Goal: Task Accomplishment & Management: Manage account settings

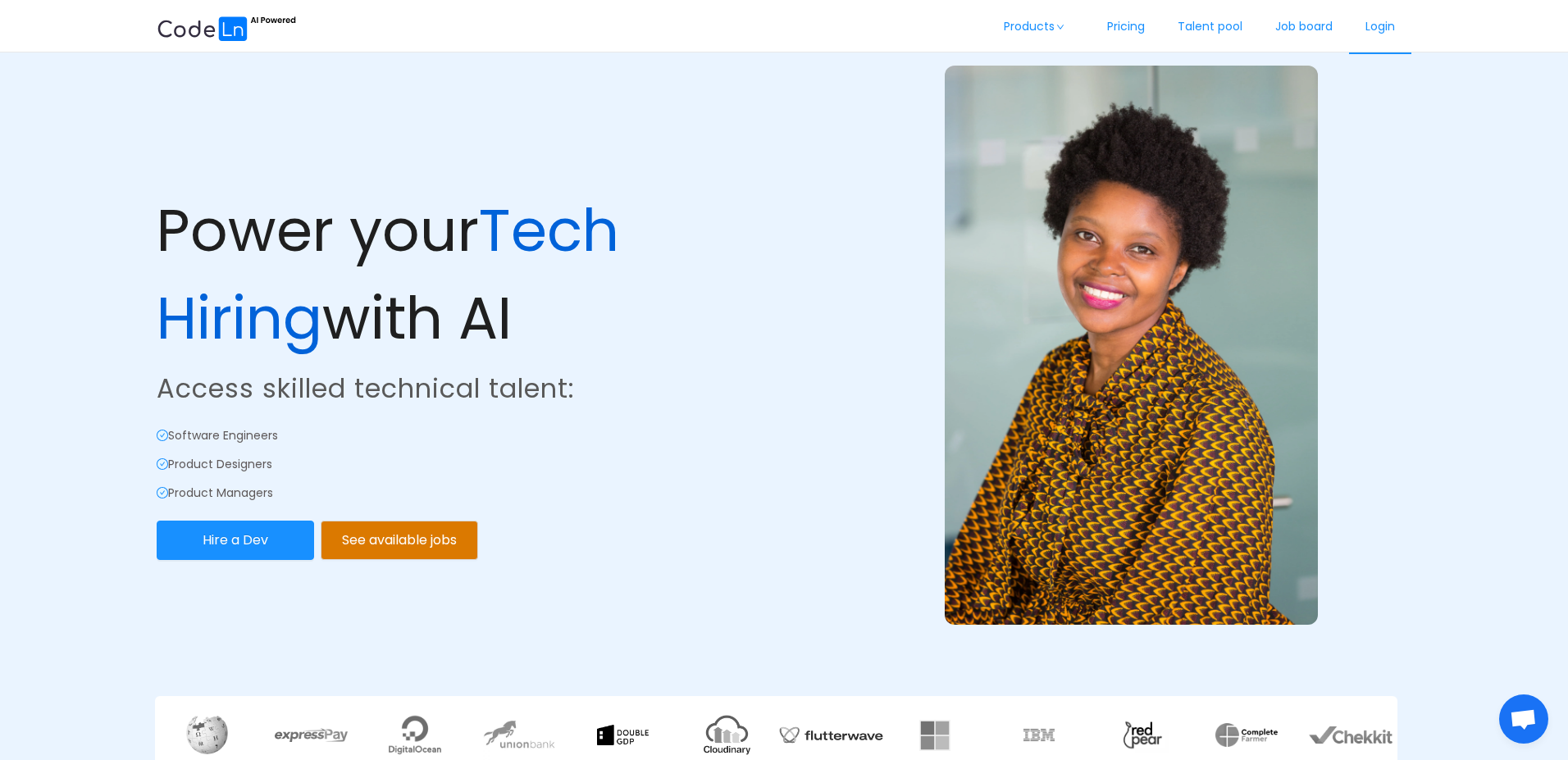
click at [1364, 25] on link "Login" at bounding box center [1380, 27] width 62 height 54
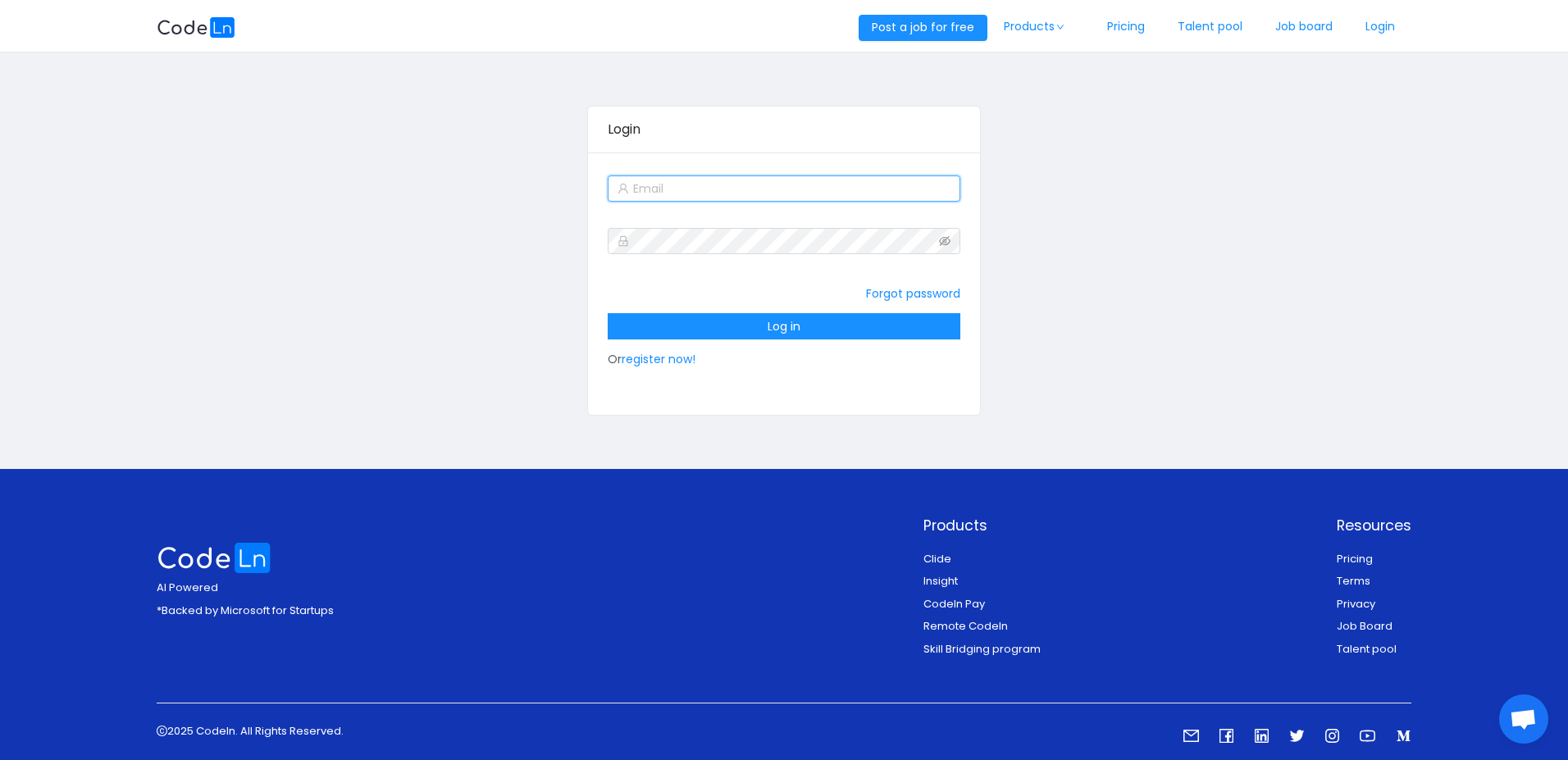
type input "robertruhiu@gmail.com"
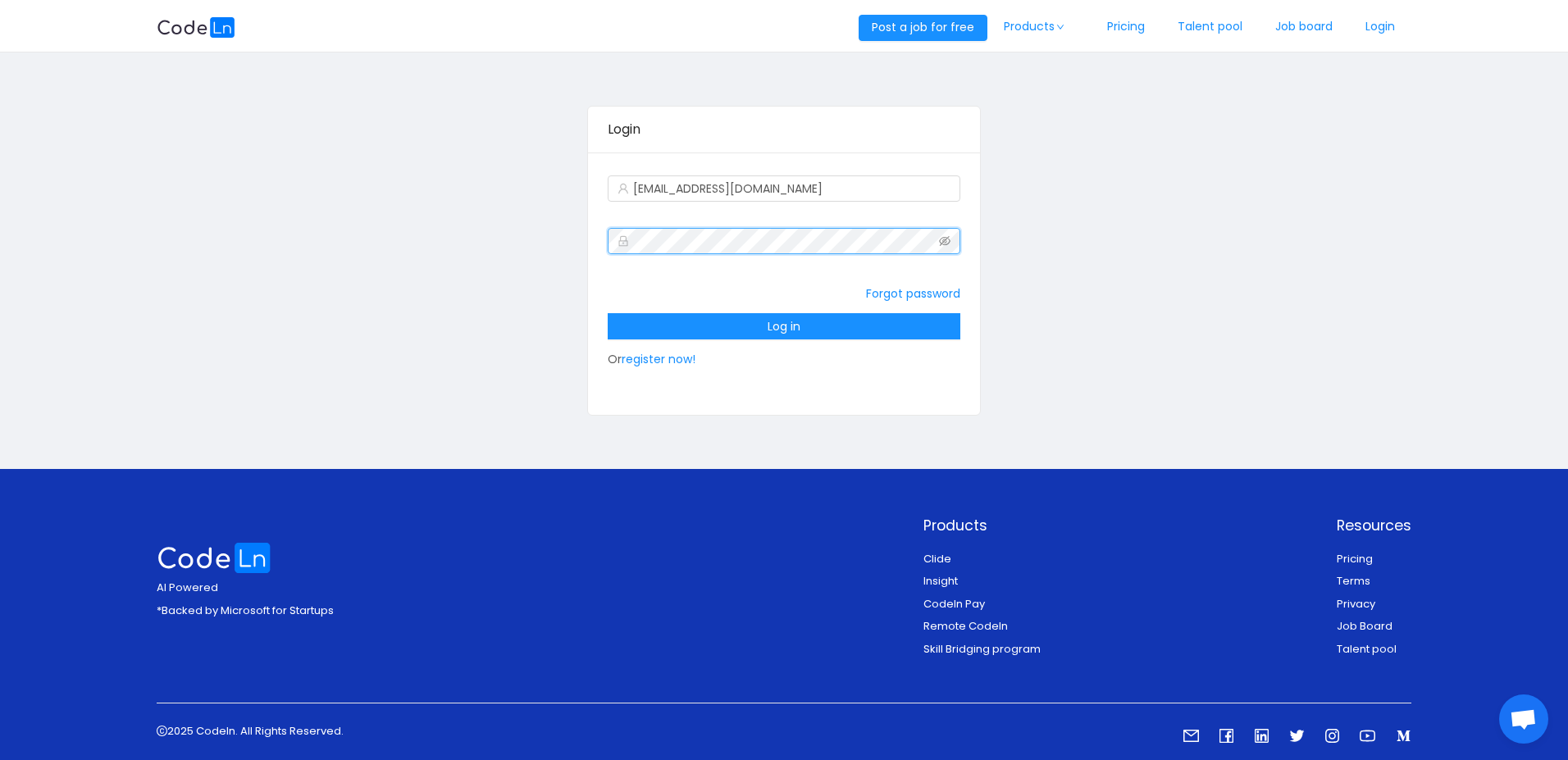
click at [567, 236] on div "Login robertruhiu@gmail.com Forgot password Log in Or register now!" at bounding box center [784, 260] width 1255 height 385
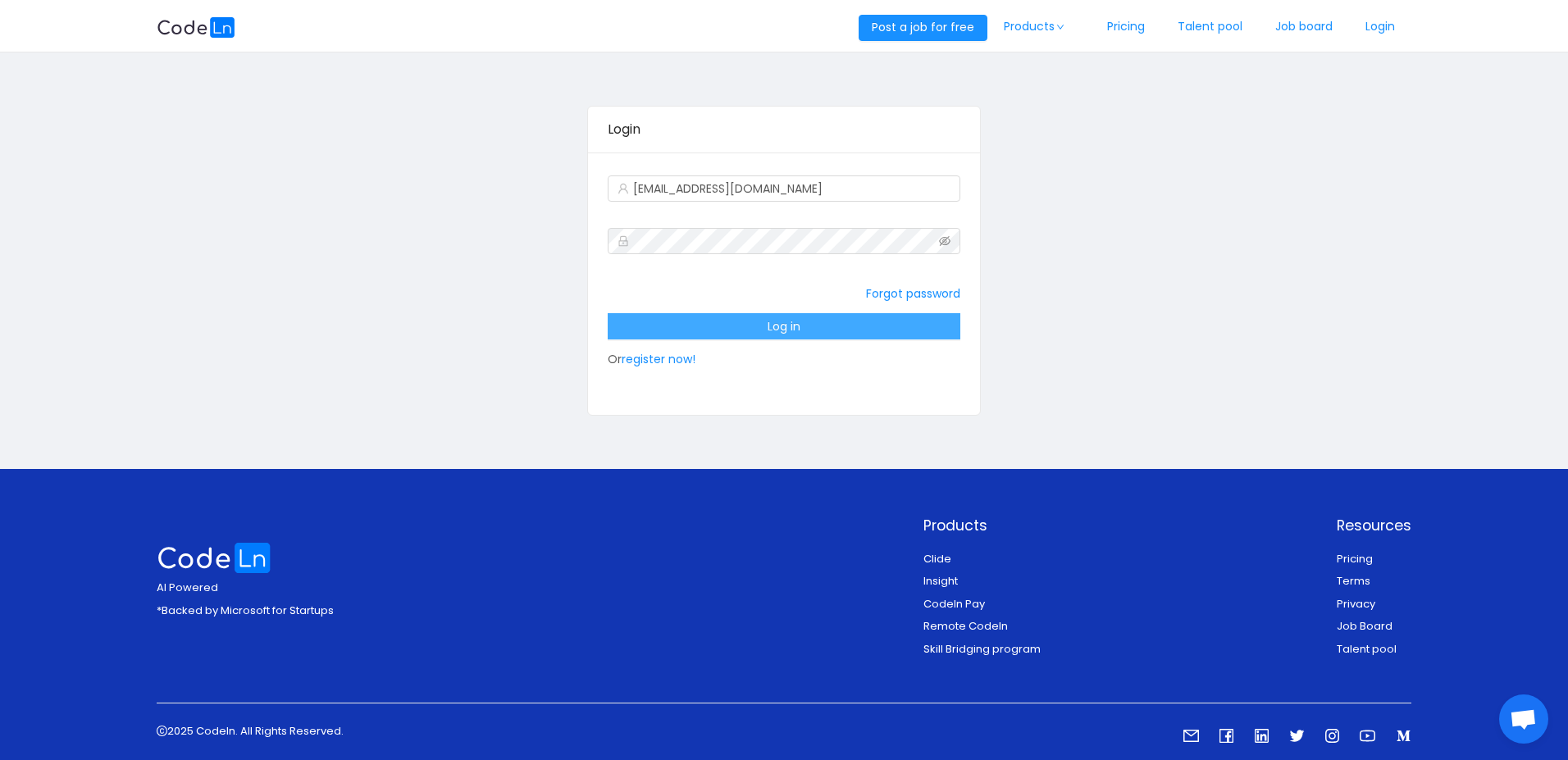
click at [694, 317] on button "Log in" at bounding box center [784, 326] width 352 height 26
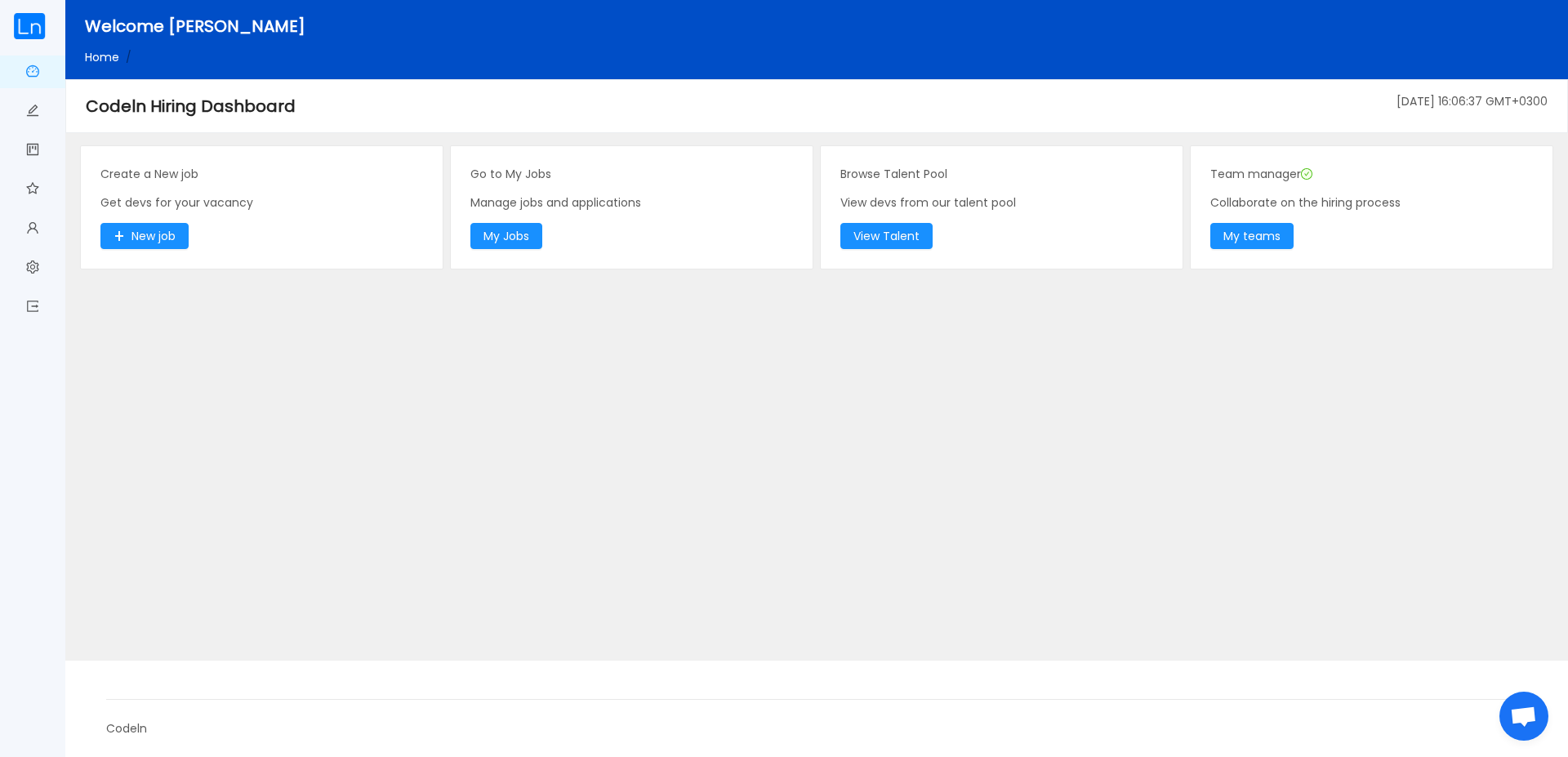
click at [705, 429] on main "Create a New job Get devs for your vacancy New job Go to My Jobs Manage jobs an…" at bounding box center [817, 395] width 1503 height 530
click at [518, 233] on button "My Jobs" at bounding box center [506, 236] width 72 height 26
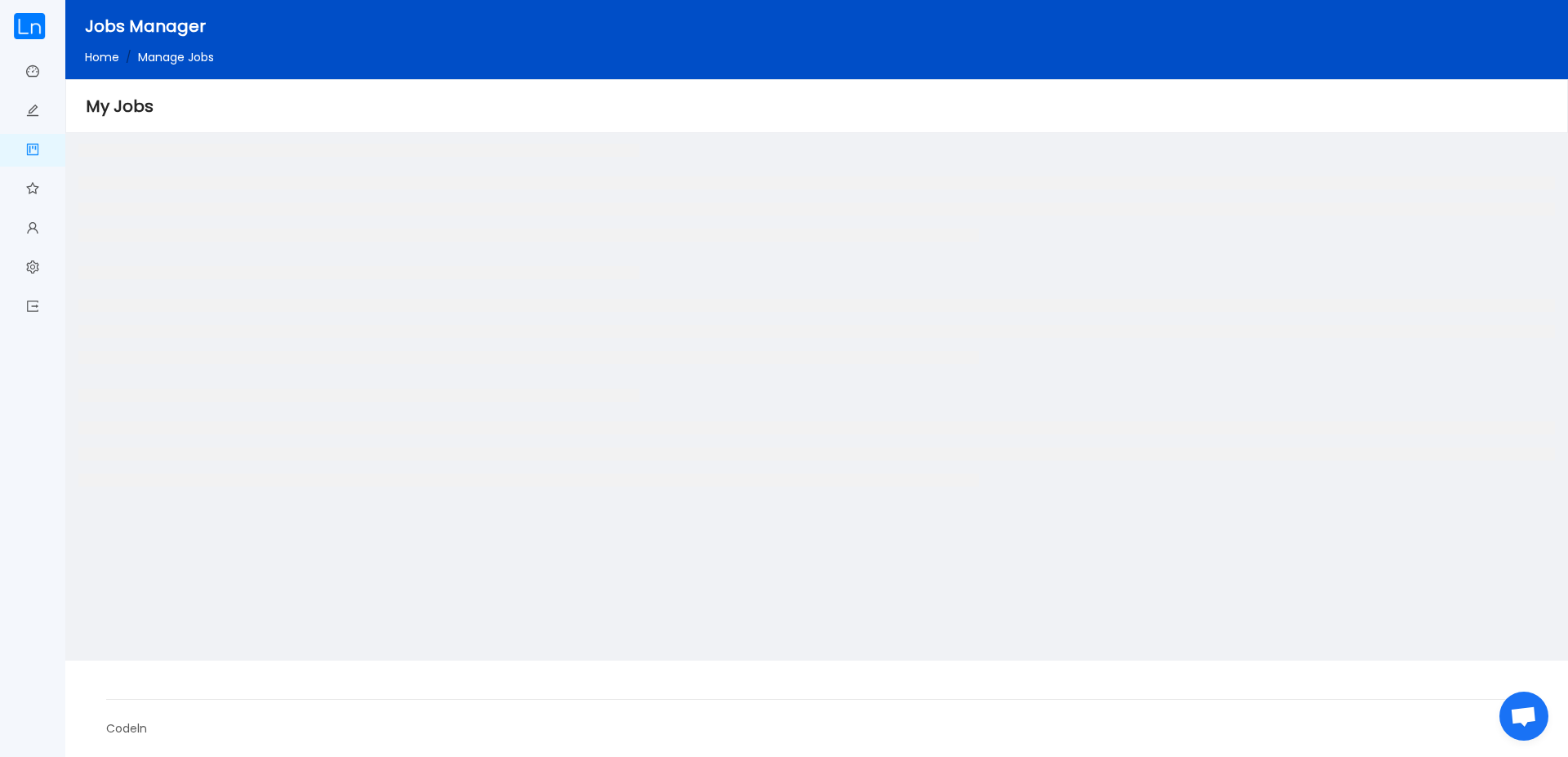
click at [1279, 63] on div "Home / Manage Jobs /" at bounding box center [849, 57] width 1529 height 17
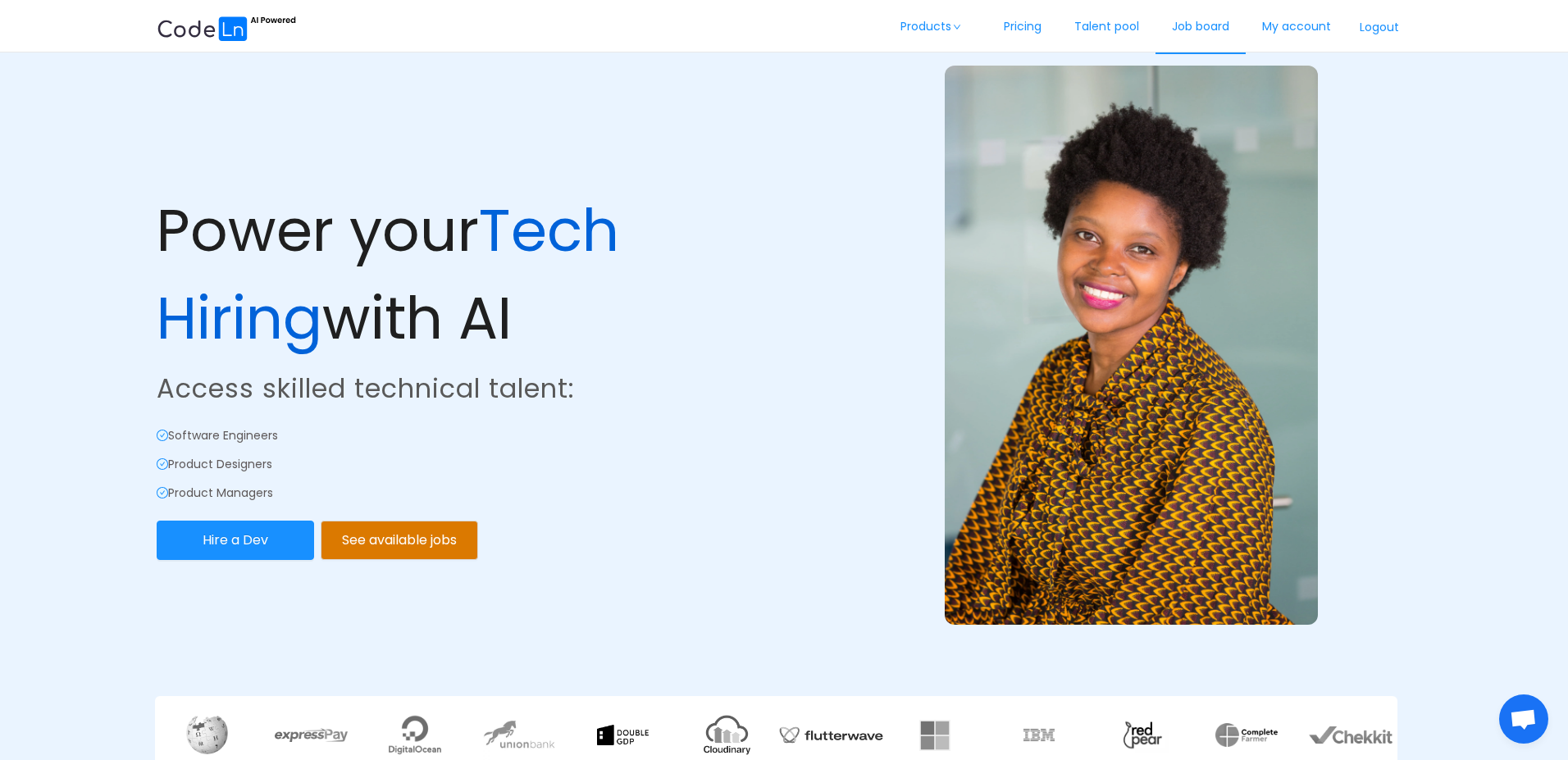
click at [1201, 35] on link "Job board" at bounding box center [1200, 27] width 90 height 54
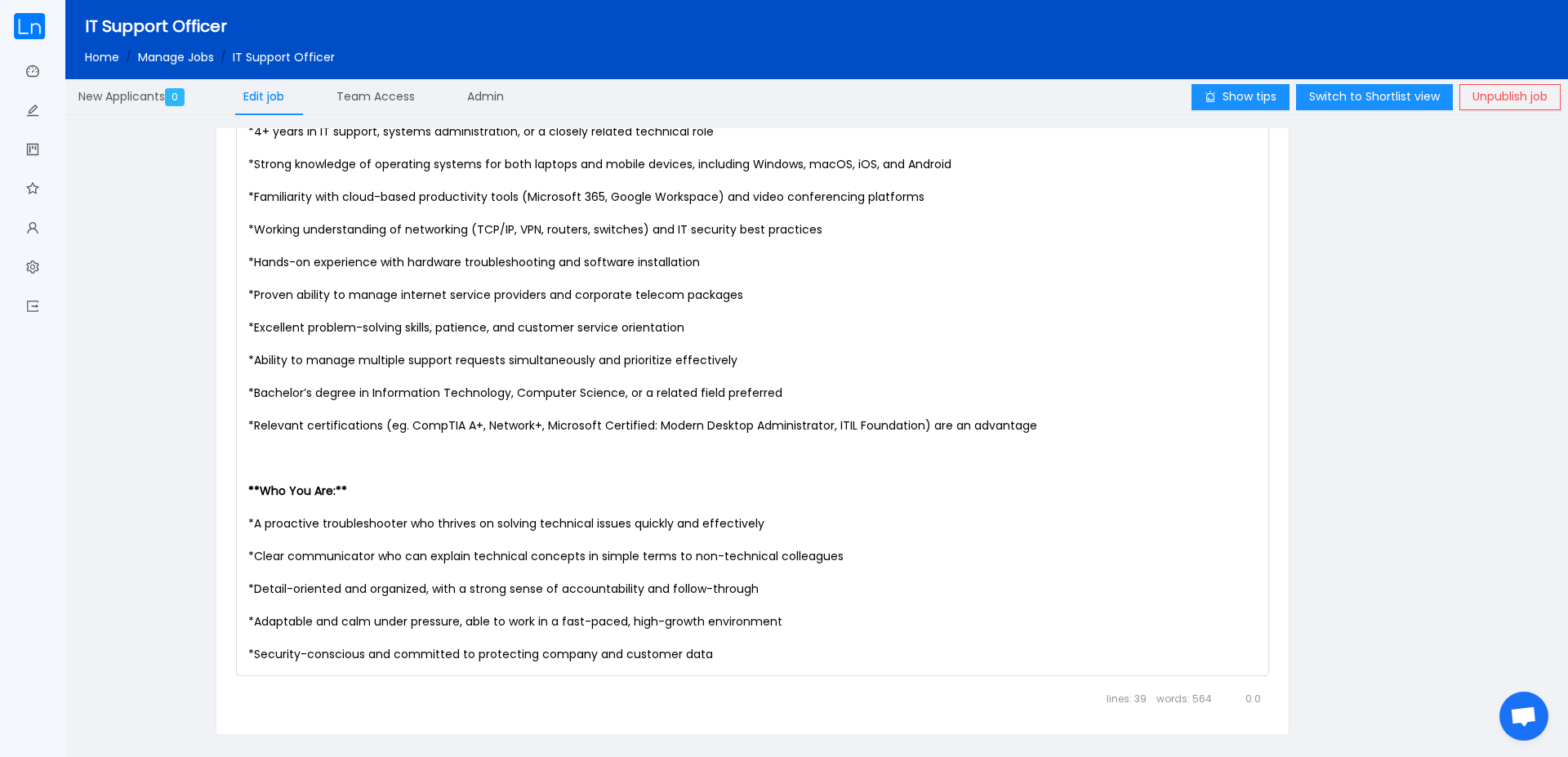
scroll to position [1758, 0]
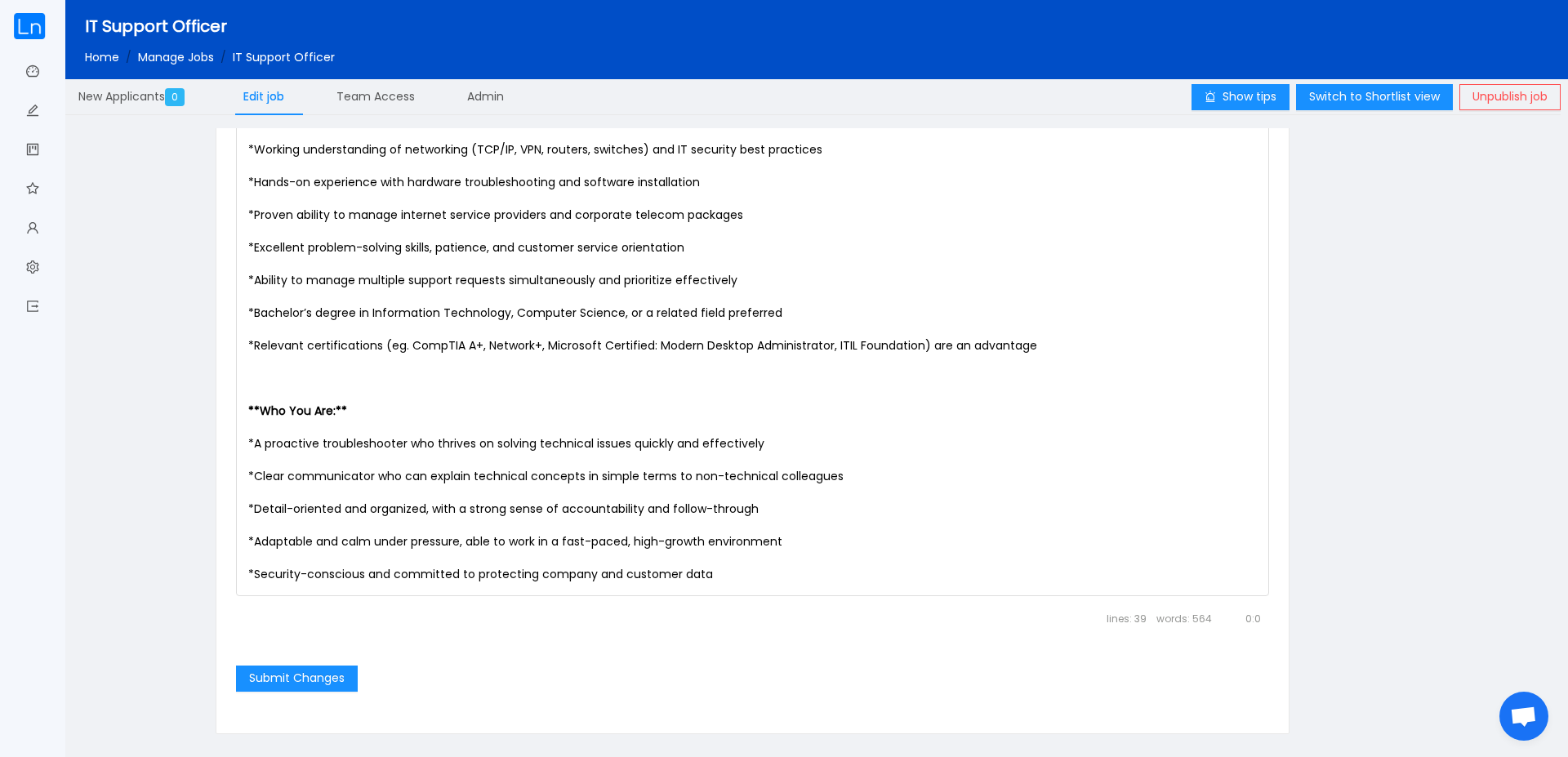
type textarea "troubleshooter"
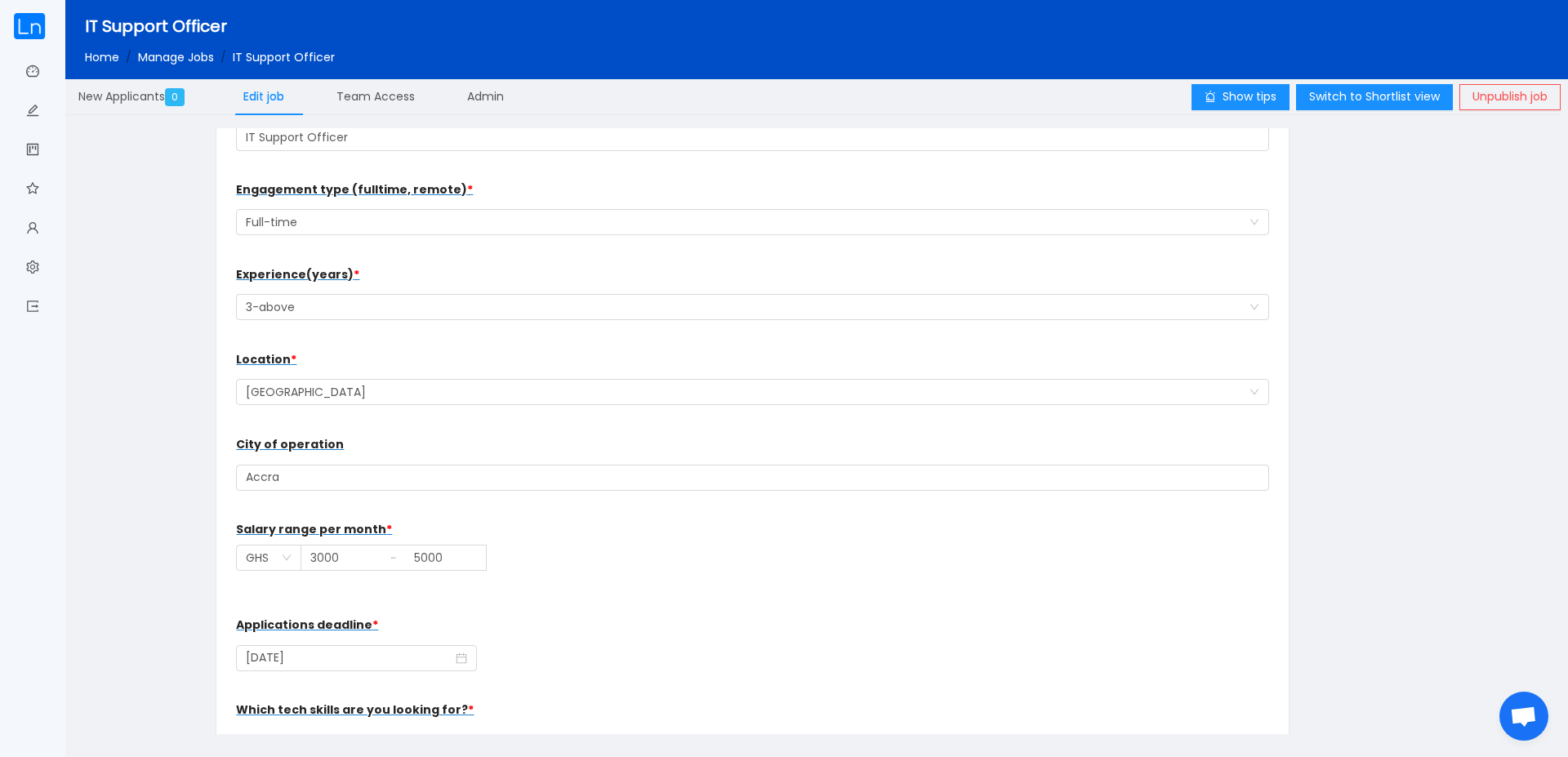
scroll to position [0, 0]
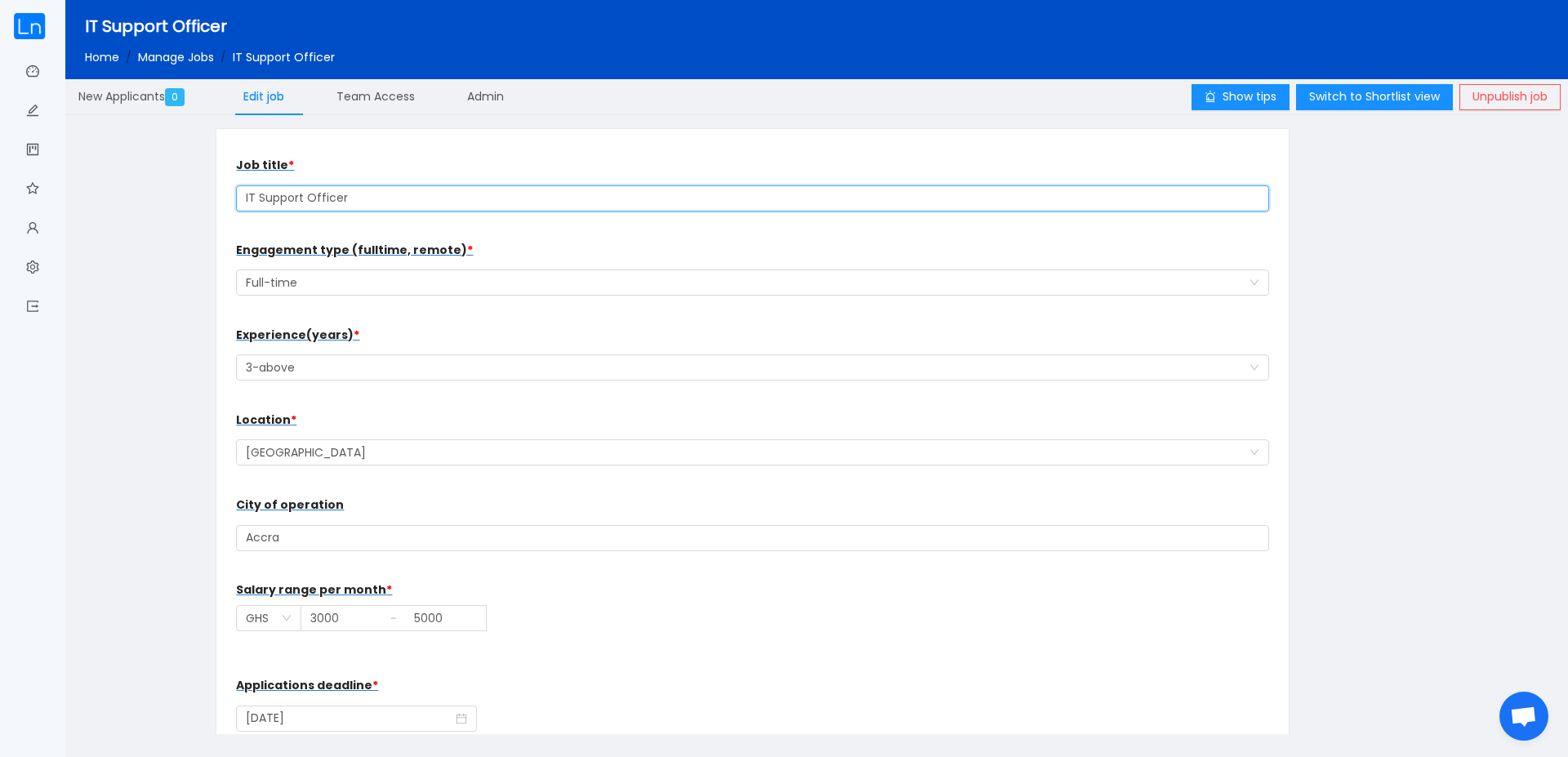
drag, startPoint x: 362, startPoint y: 196, endPoint x: 245, endPoint y: 195, distance: 117.0
click at [245, 195] on input "IT Support Officer" at bounding box center [752, 198] width 1032 height 26
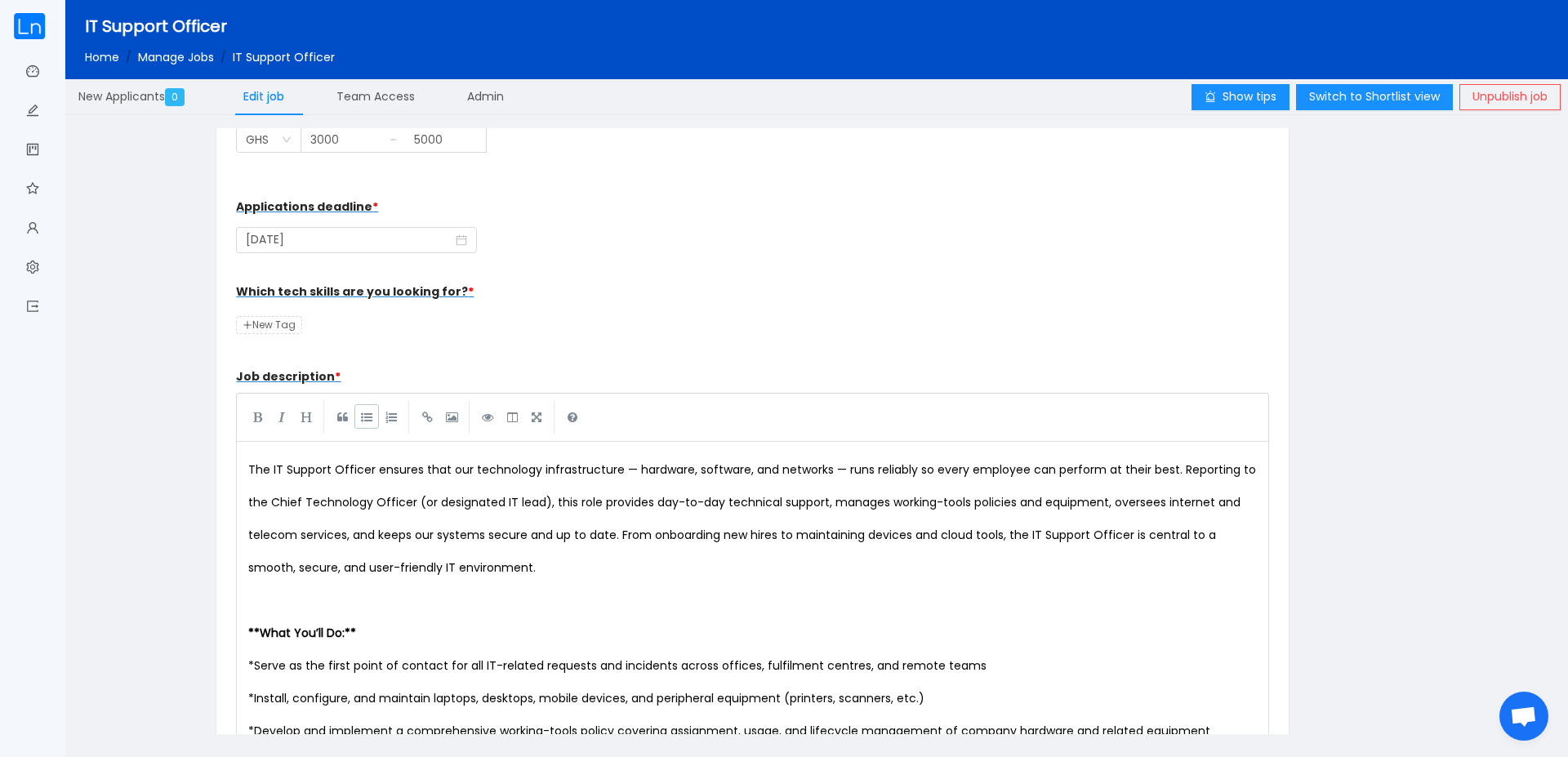
scroll to position [490, 0]
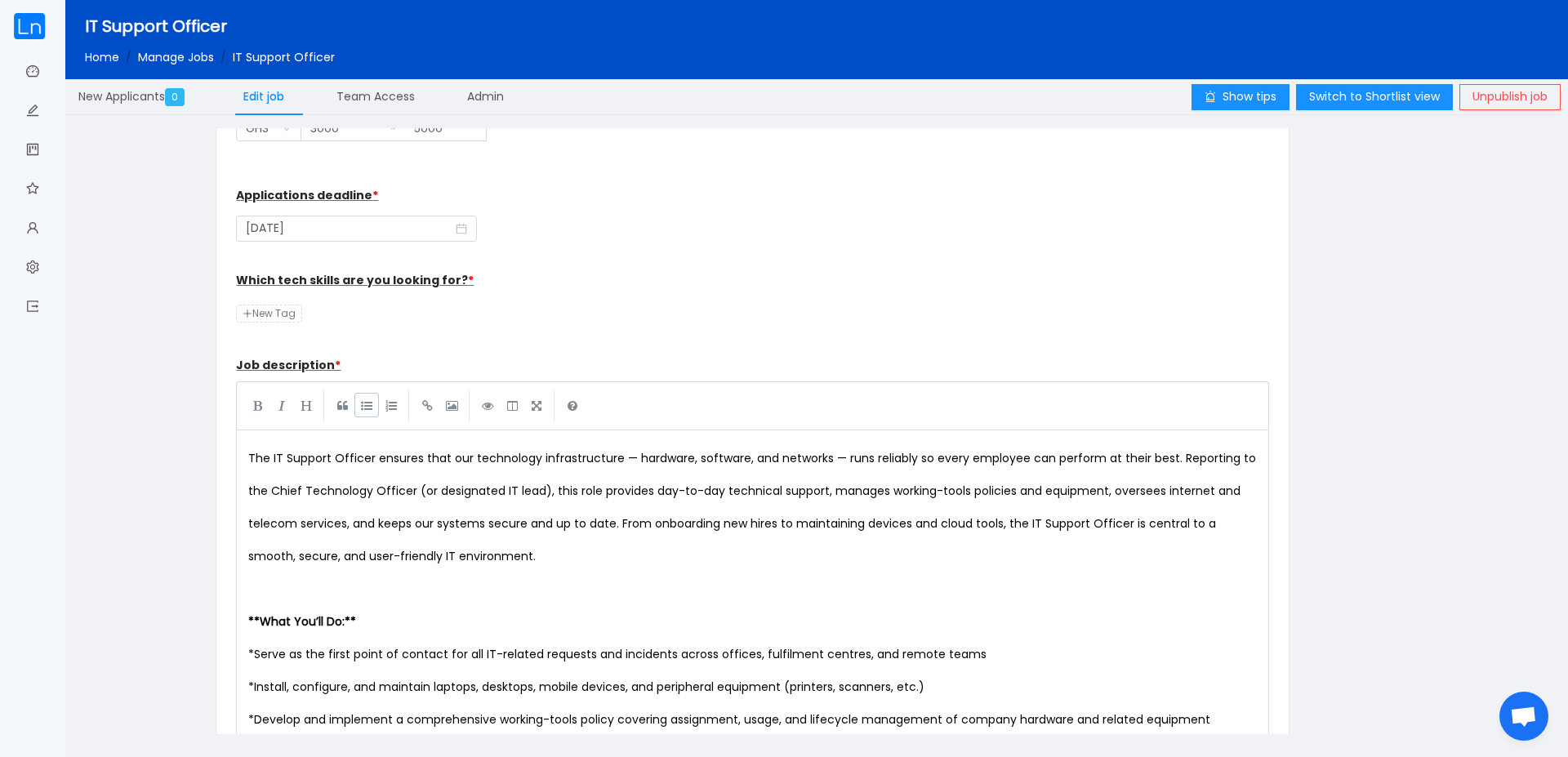
click at [276, 315] on span "New Tag" at bounding box center [269, 314] width 66 height 18
type input "IT Support Officer"
click at [395, 326] on div "Which tech skills are you looking for? * IT Support Officer New Tag" at bounding box center [752, 297] width 1032 height 66
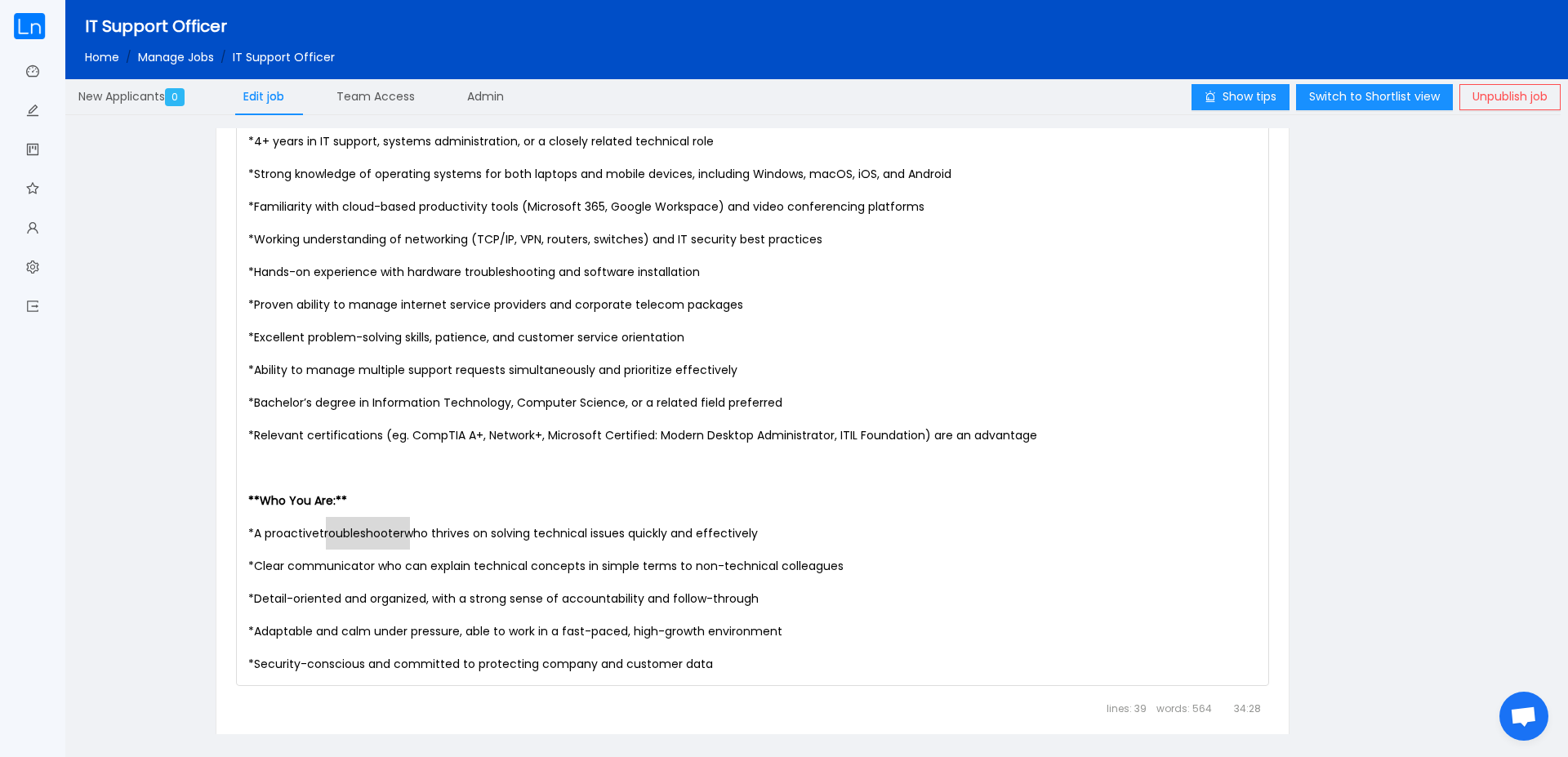
scroll to position [1758, 0]
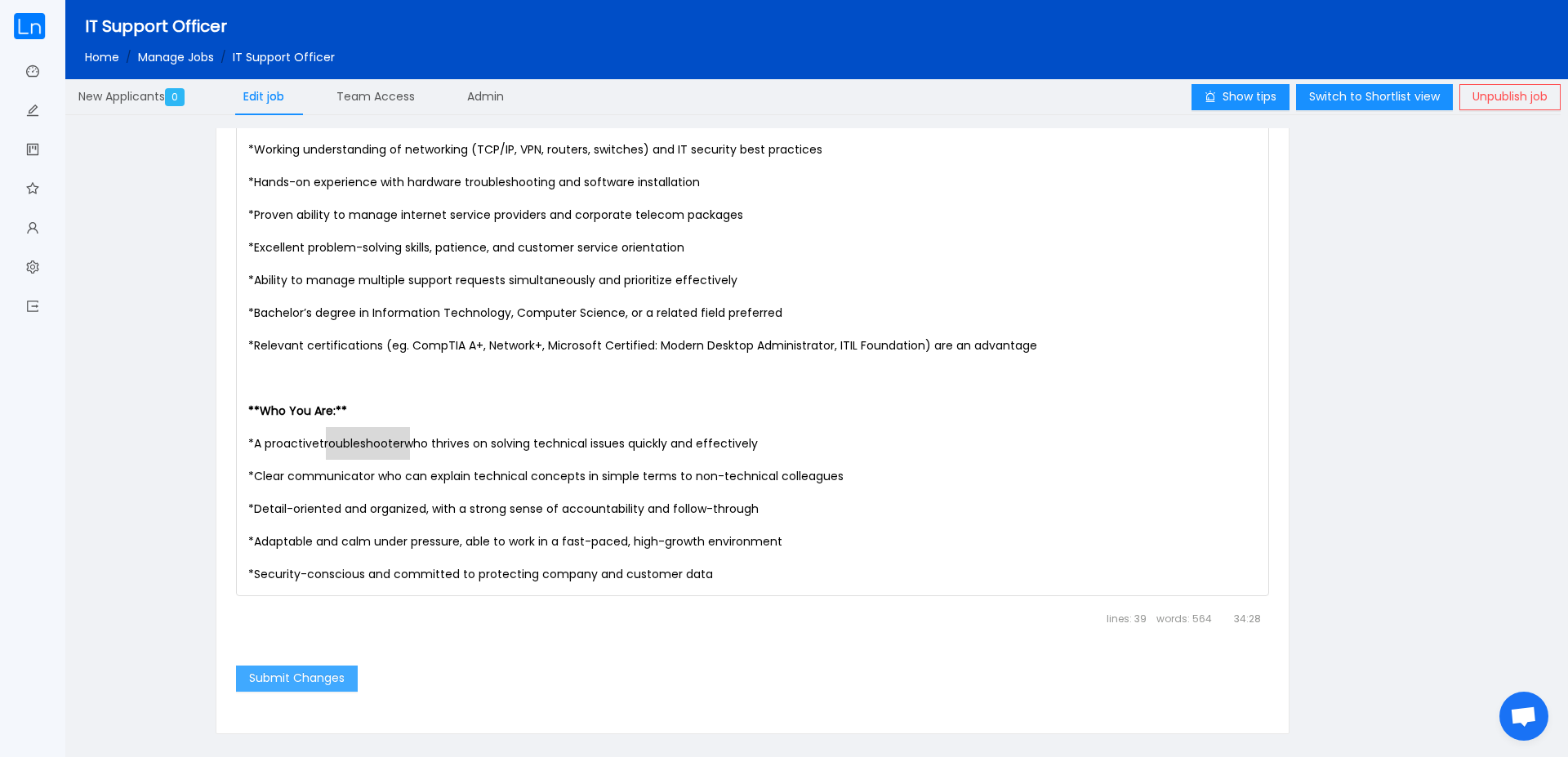
click at [303, 673] on button "Submit Changes" at bounding box center [297, 678] width 122 height 26
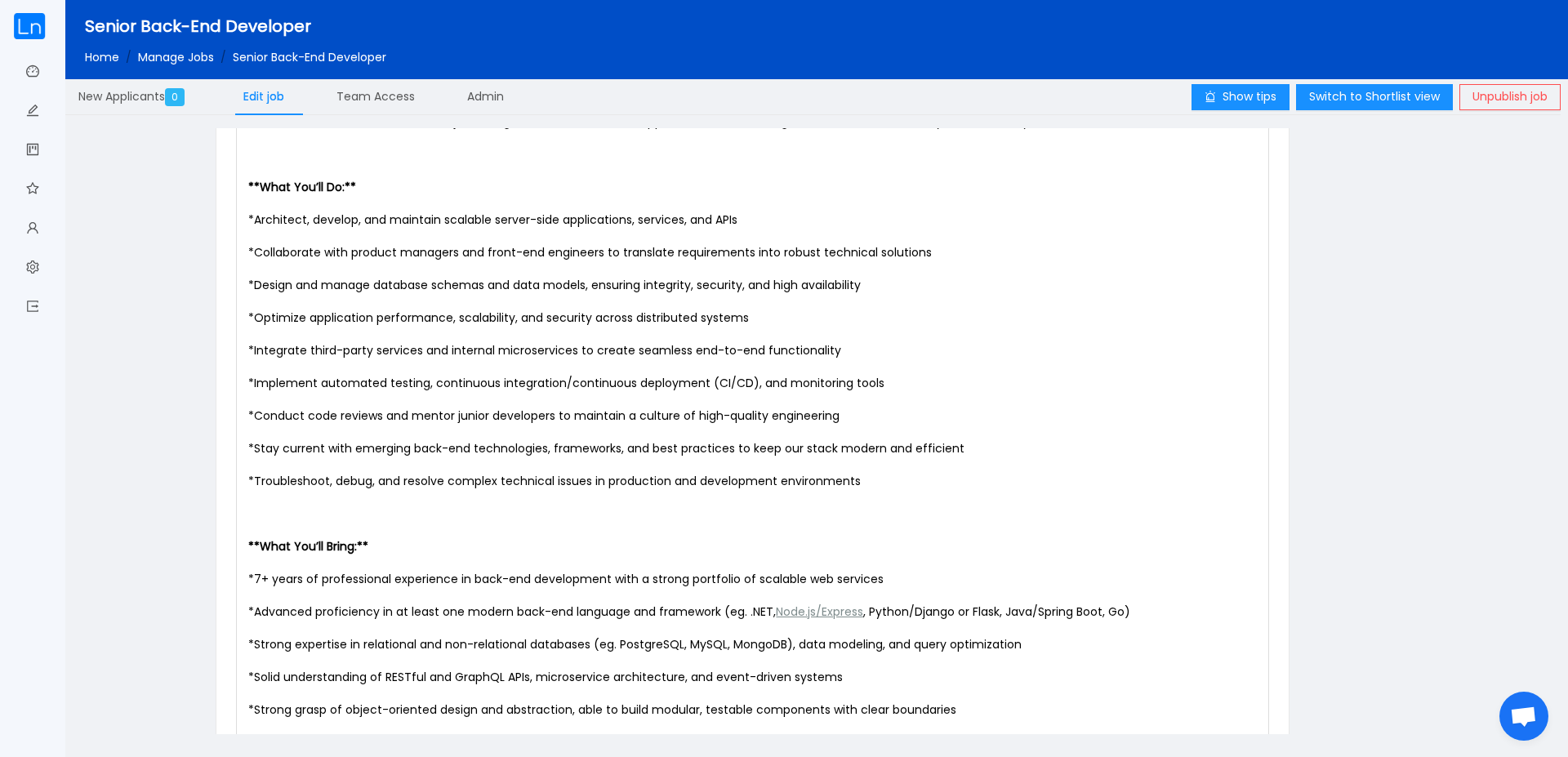
scroll to position [980, 0]
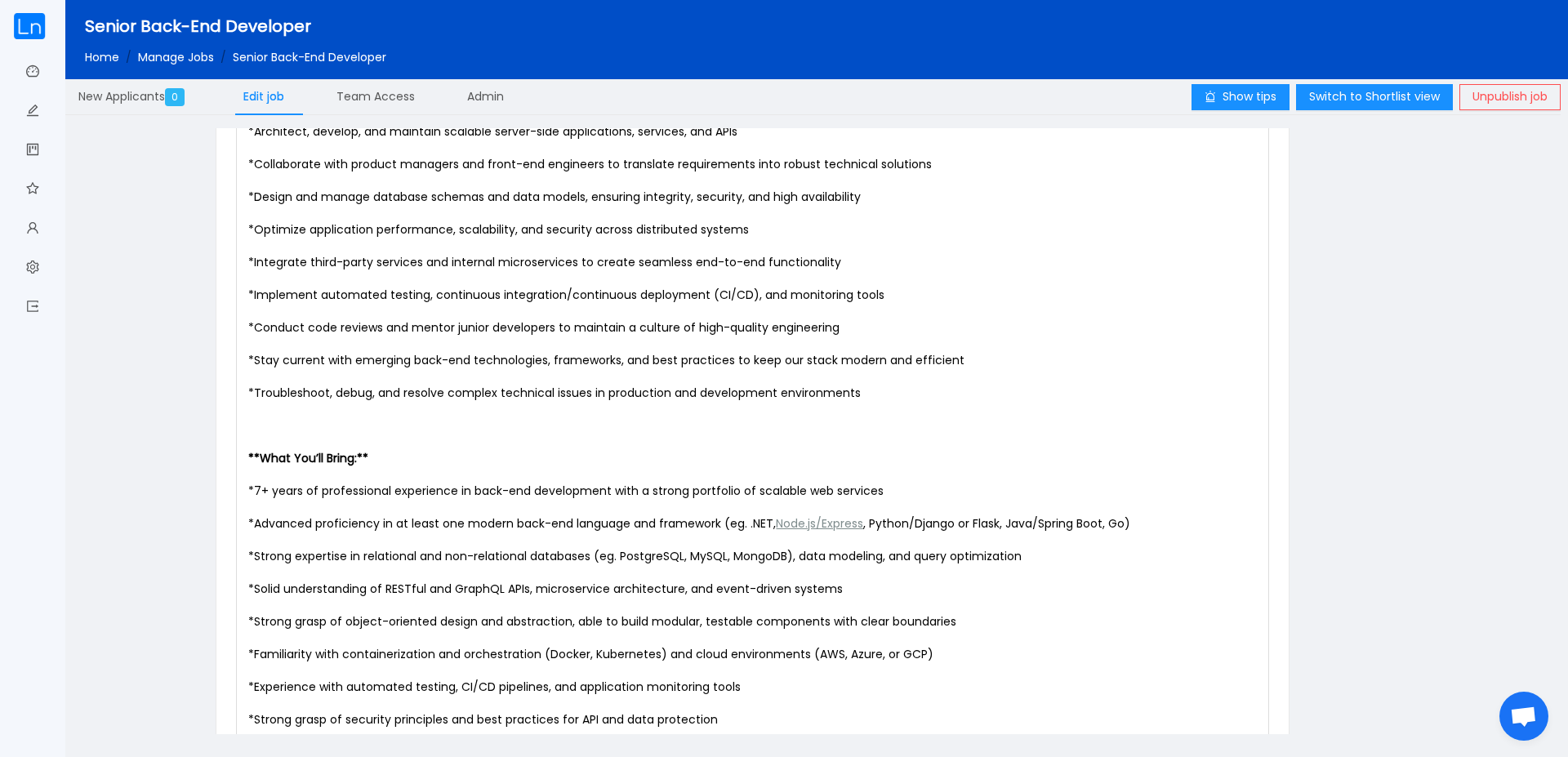
click at [946, 520] on div "The Senior Back-End Developer designs, builds, and maintains the core server-si…" at bounding box center [755, 491] width 1021 height 1078
type textarea "Django"
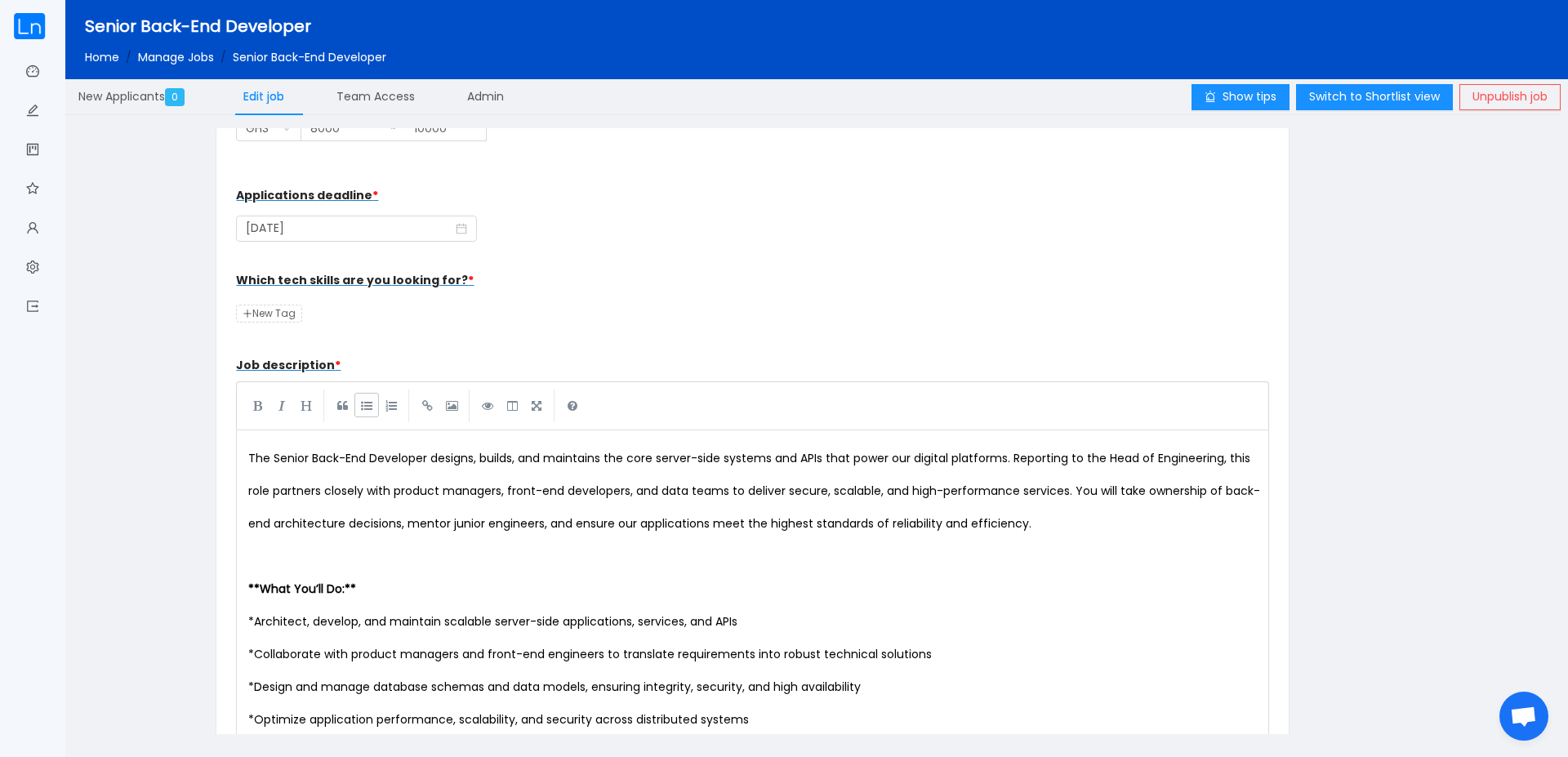
scroll to position [392, 0]
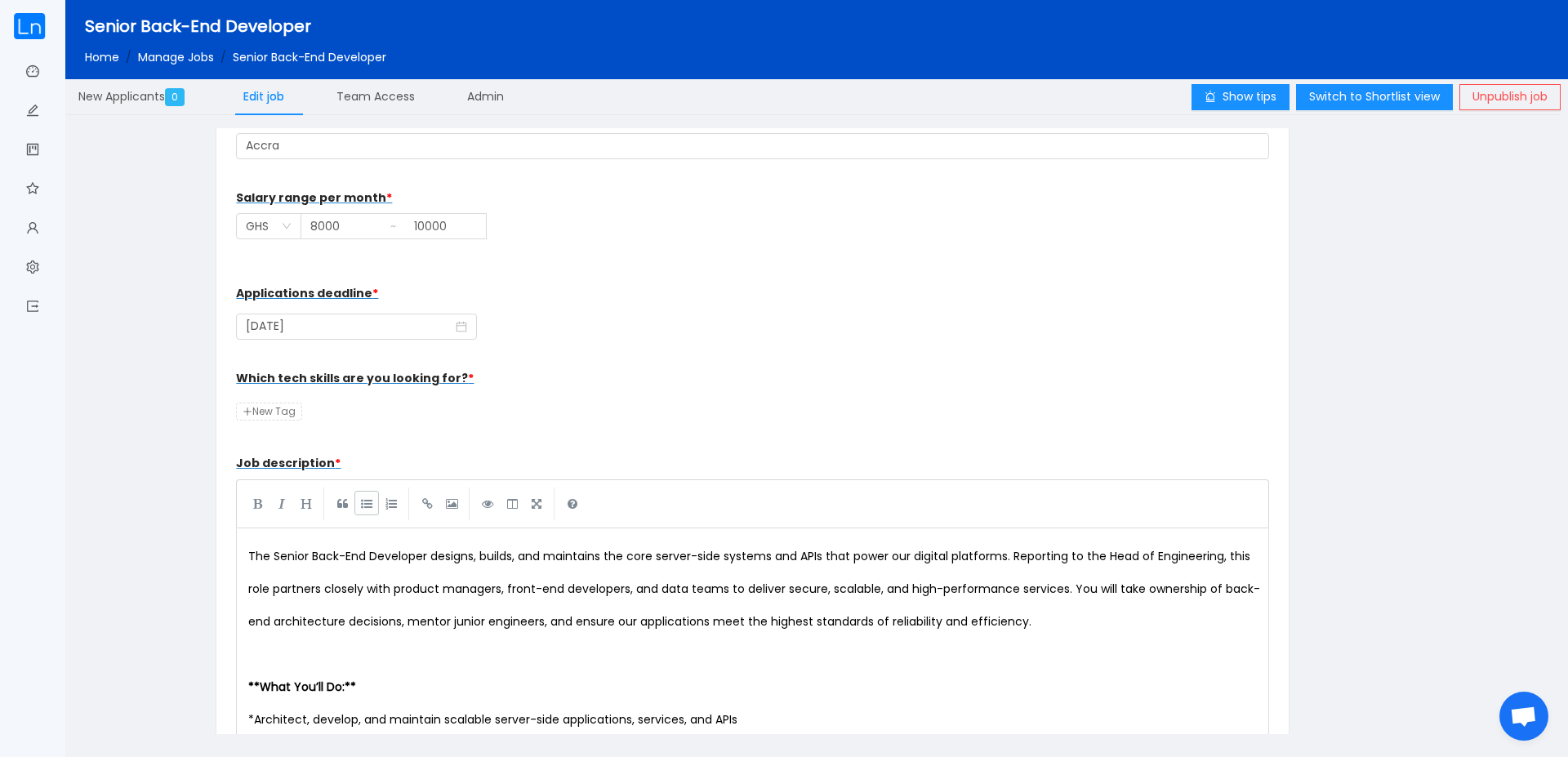
click at [284, 405] on span "New Tag" at bounding box center [269, 411] width 66 height 18
type input "Django"
click at [392, 410] on div "Which tech skills are you looking for? * Django" at bounding box center [752, 394] width 1032 height 66
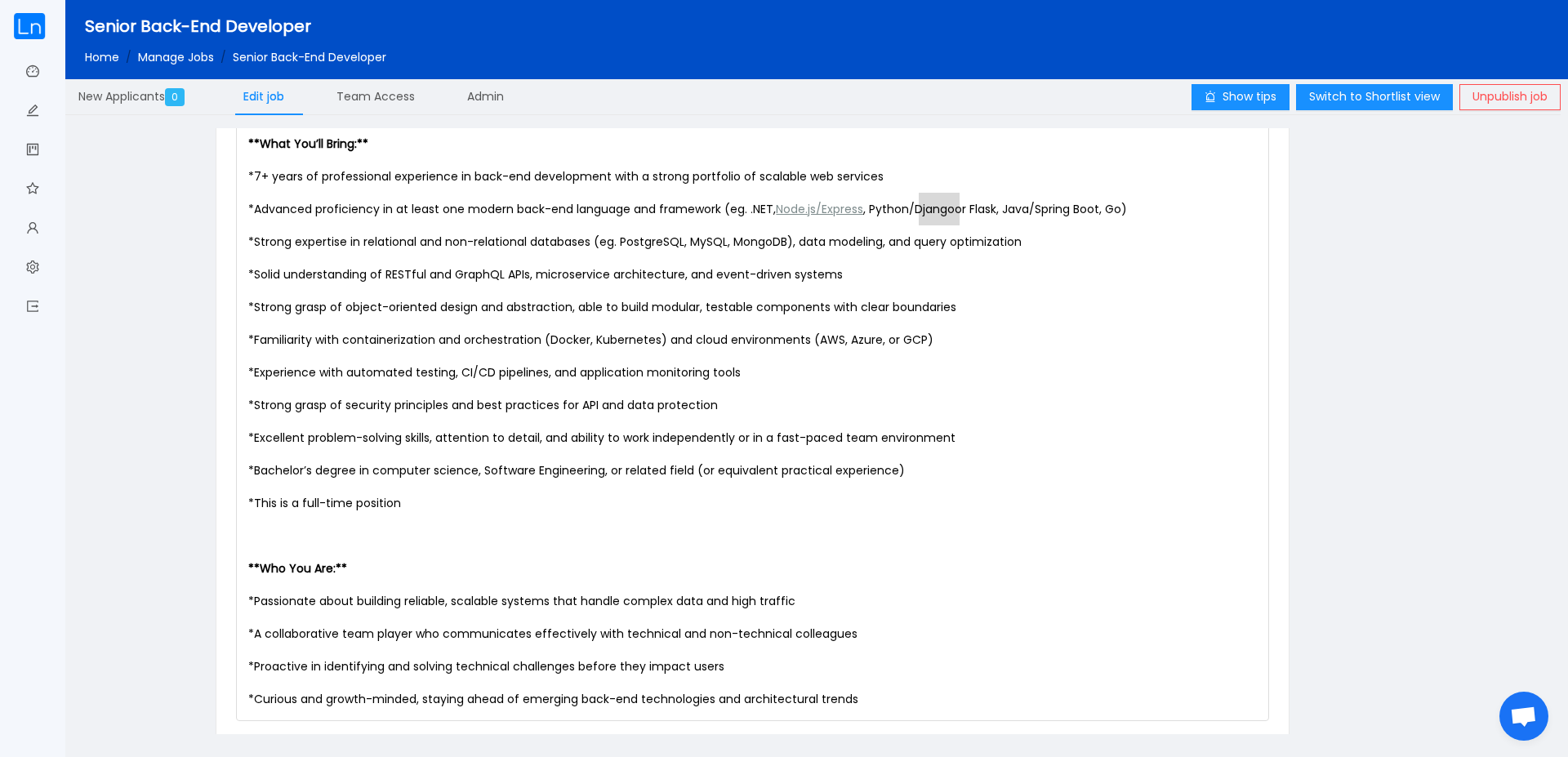
scroll to position [1431, 0]
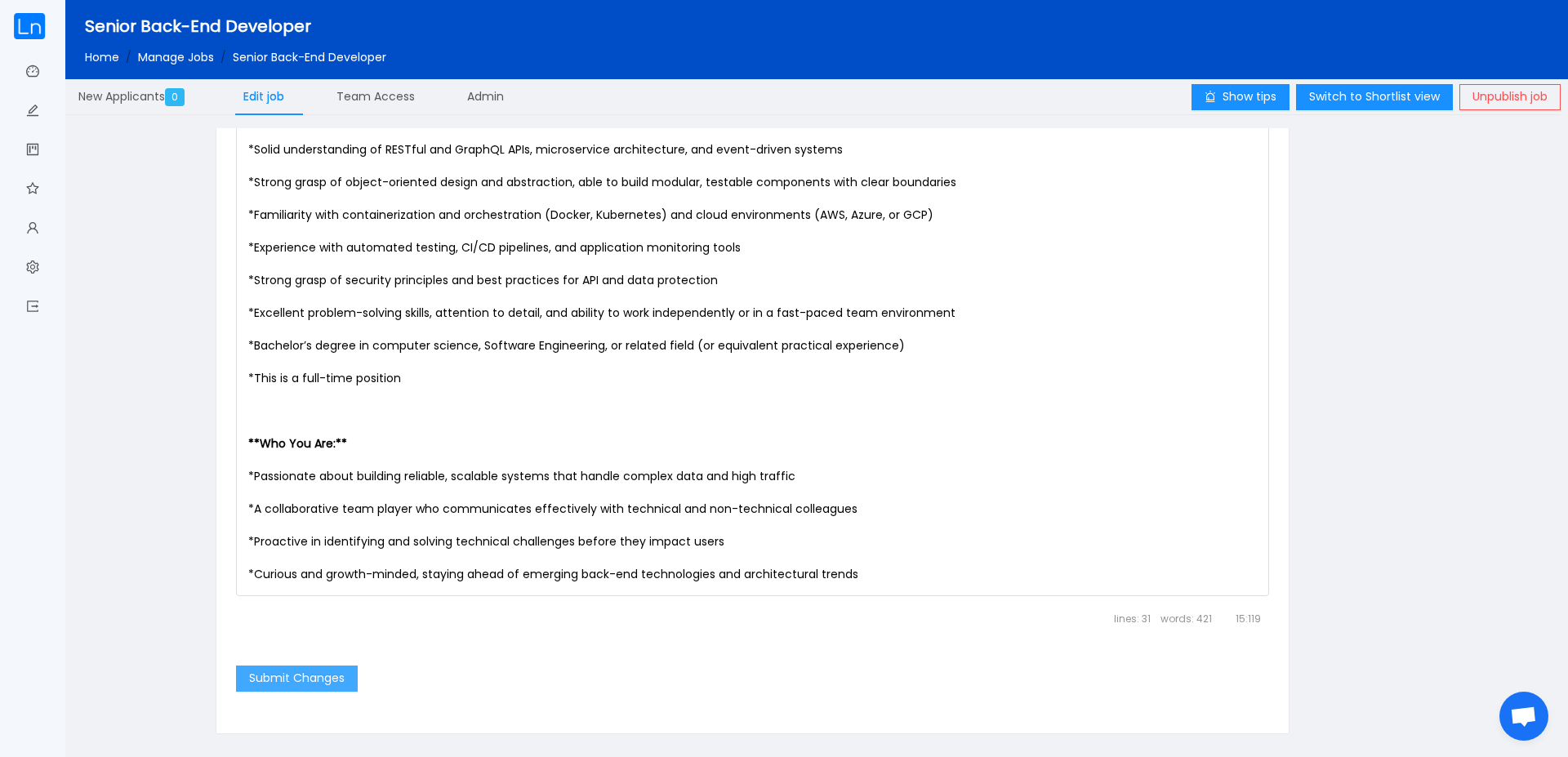
click at [280, 684] on button "Submit Changes" at bounding box center [297, 678] width 122 height 26
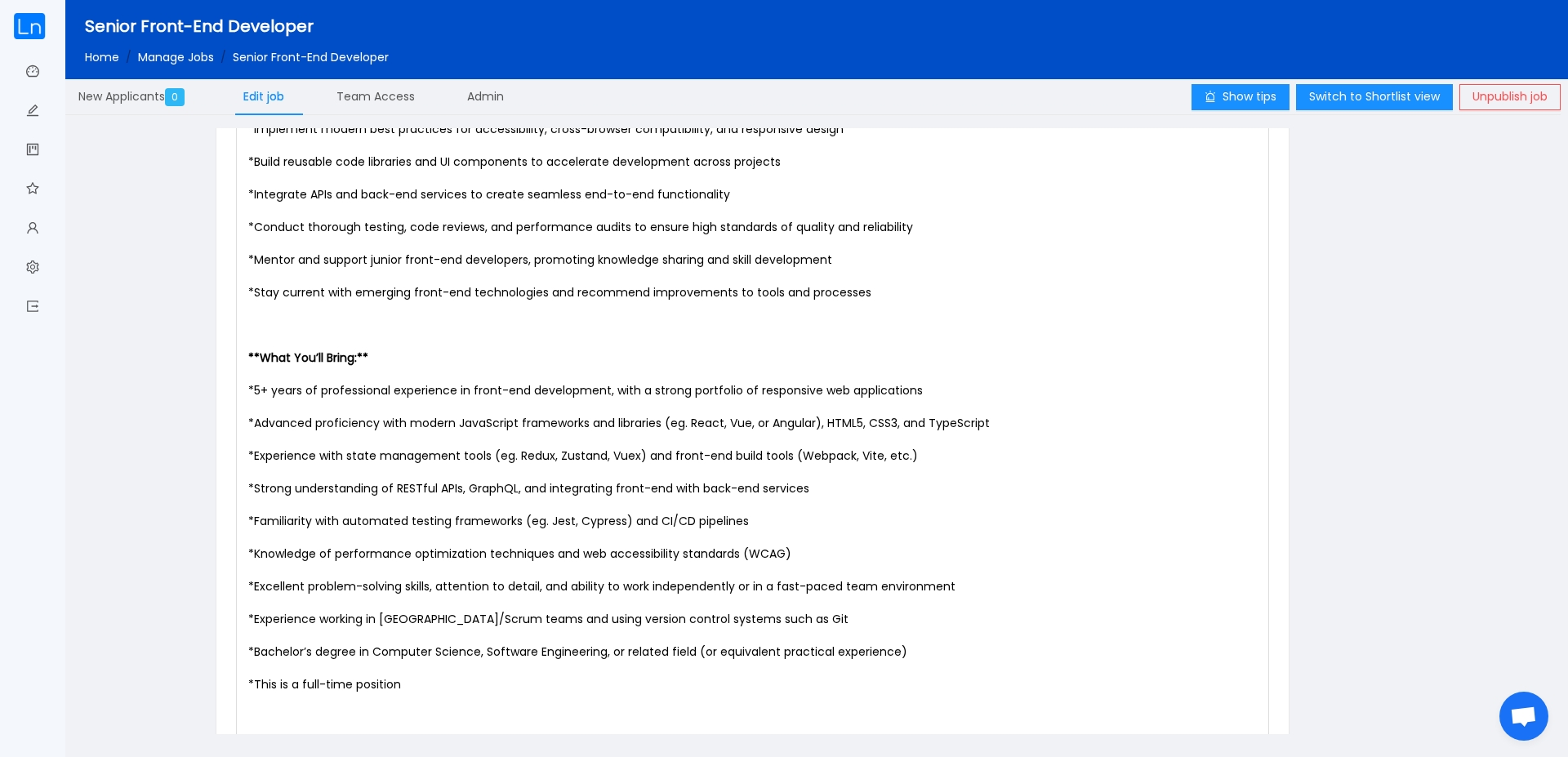
scroll to position [1176, 0]
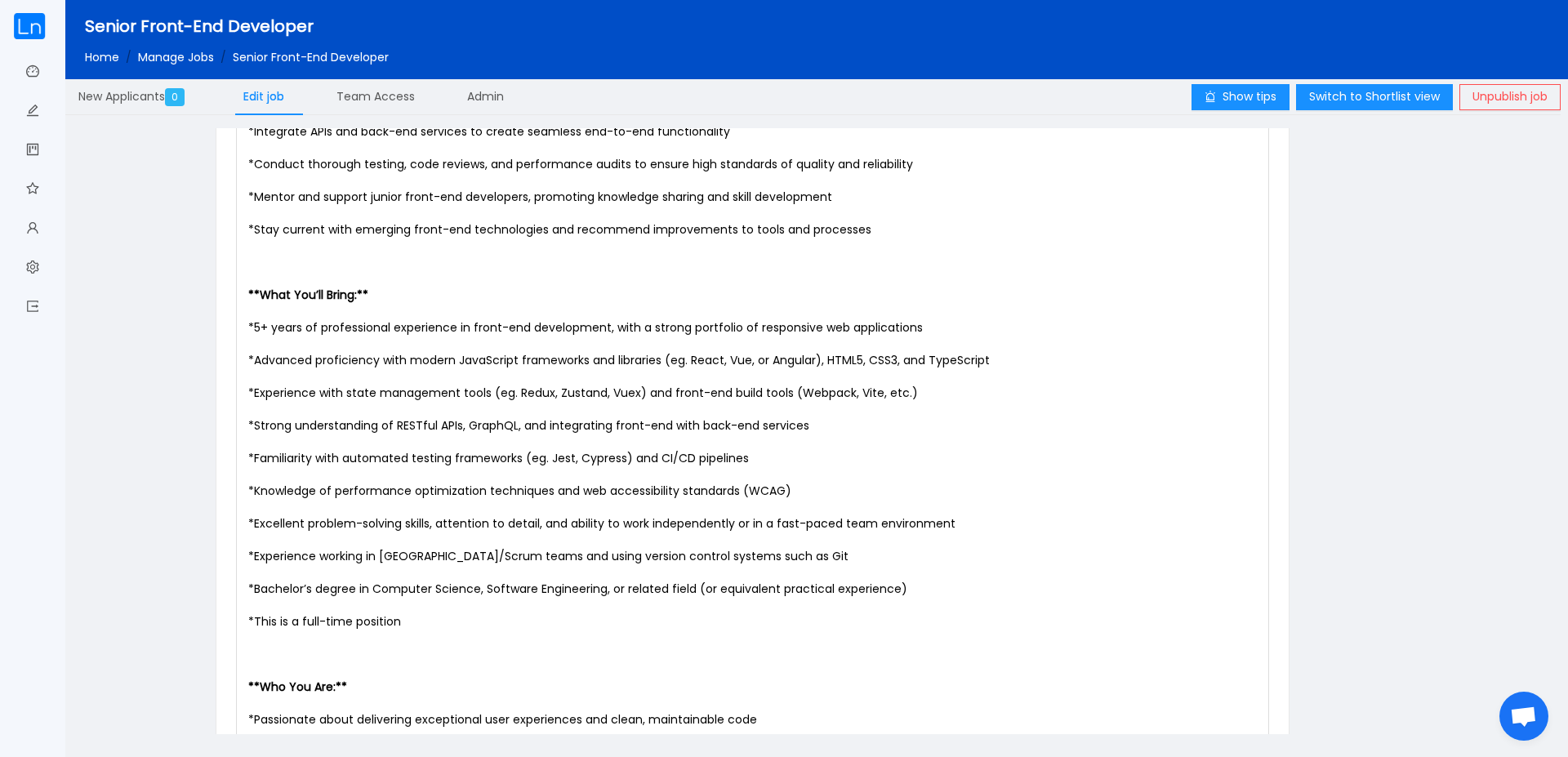
click at [564, 457] on span "Familiarity with automated testing frameworks (eg. Jest, Cypress) and CI/CD pip…" at bounding box center [501, 458] width 495 height 16
type textarea "Jest"
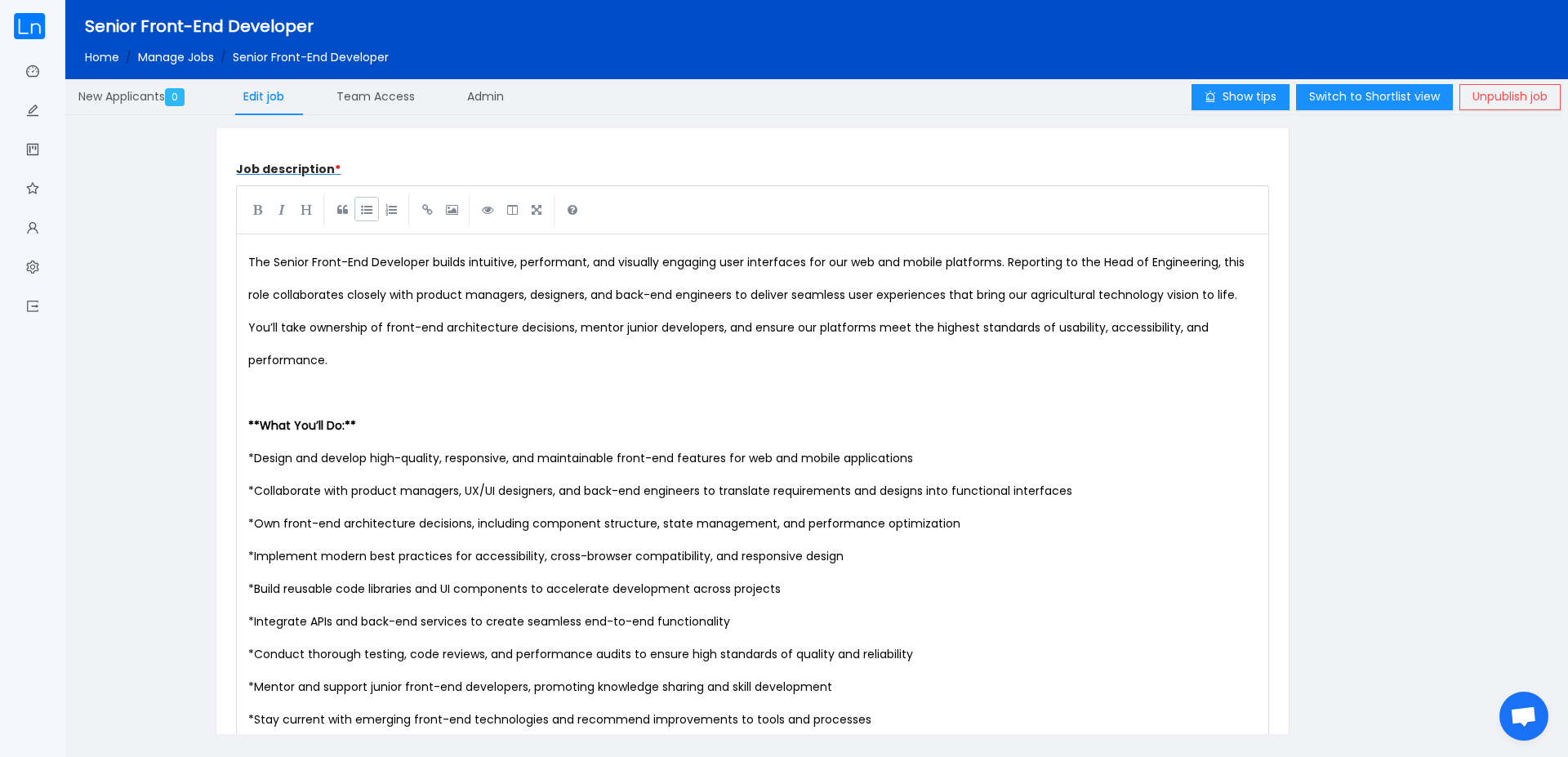
scroll to position [490, 0]
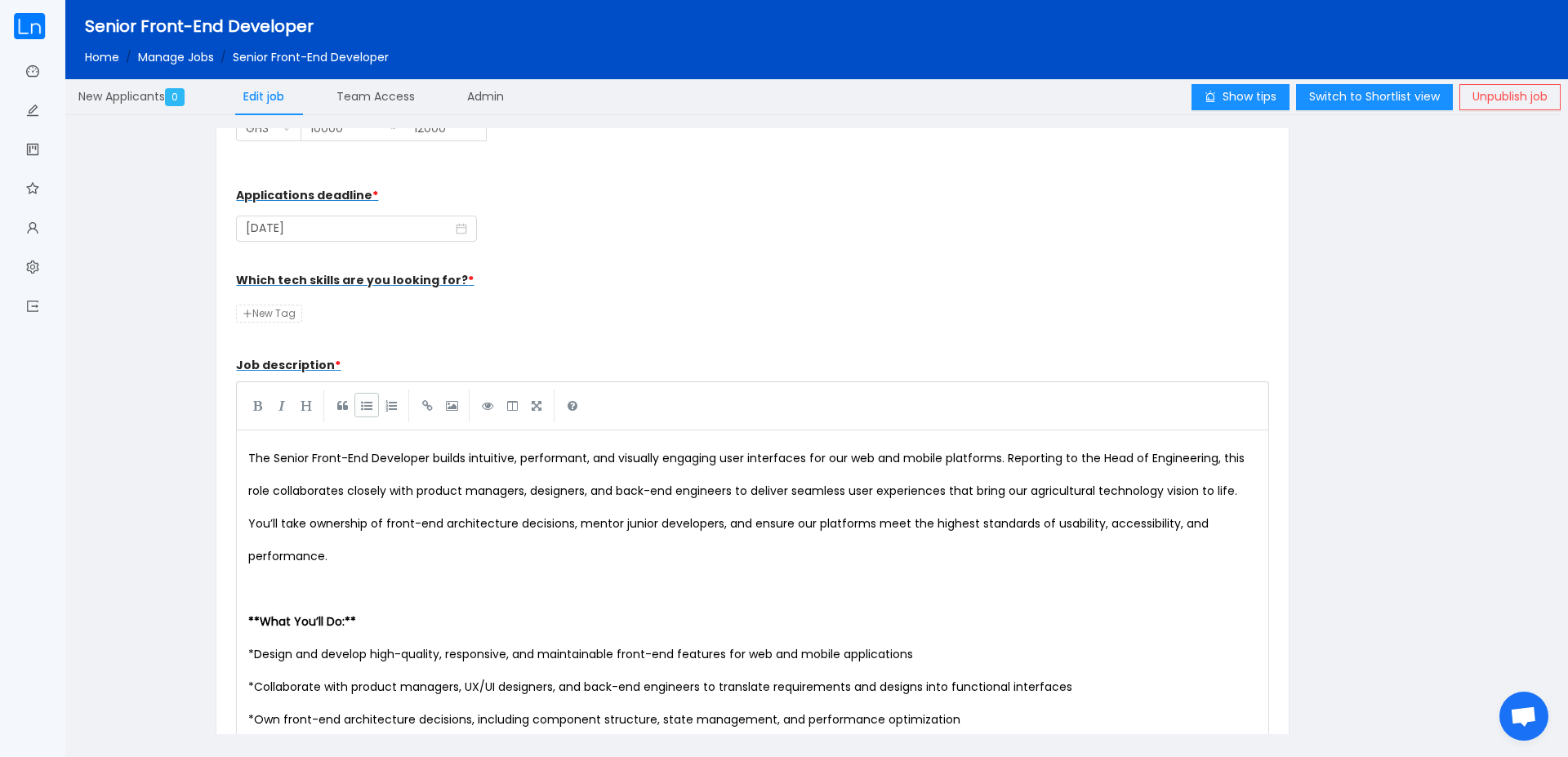
click at [283, 312] on span "New Tag" at bounding box center [269, 314] width 66 height 18
type input "Jest"
click at [406, 338] on form "Job title * Senior Front-End Developer Engagement type (fulltime, remote) * Sel…" at bounding box center [752, 640] width 1032 height 1965
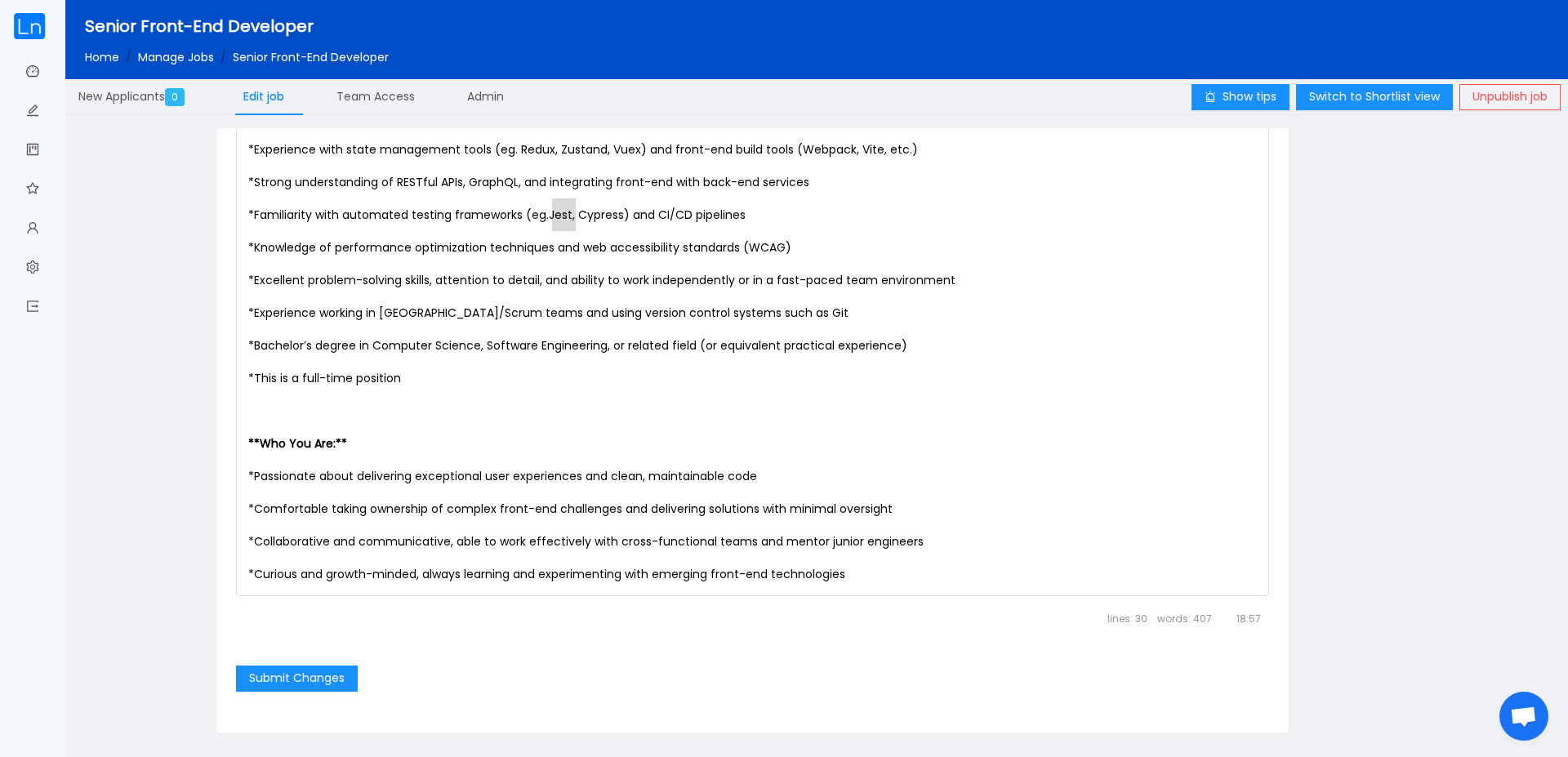
scroll to position [1431, 0]
click at [297, 681] on button "Submit Changes" at bounding box center [297, 678] width 122 height 26
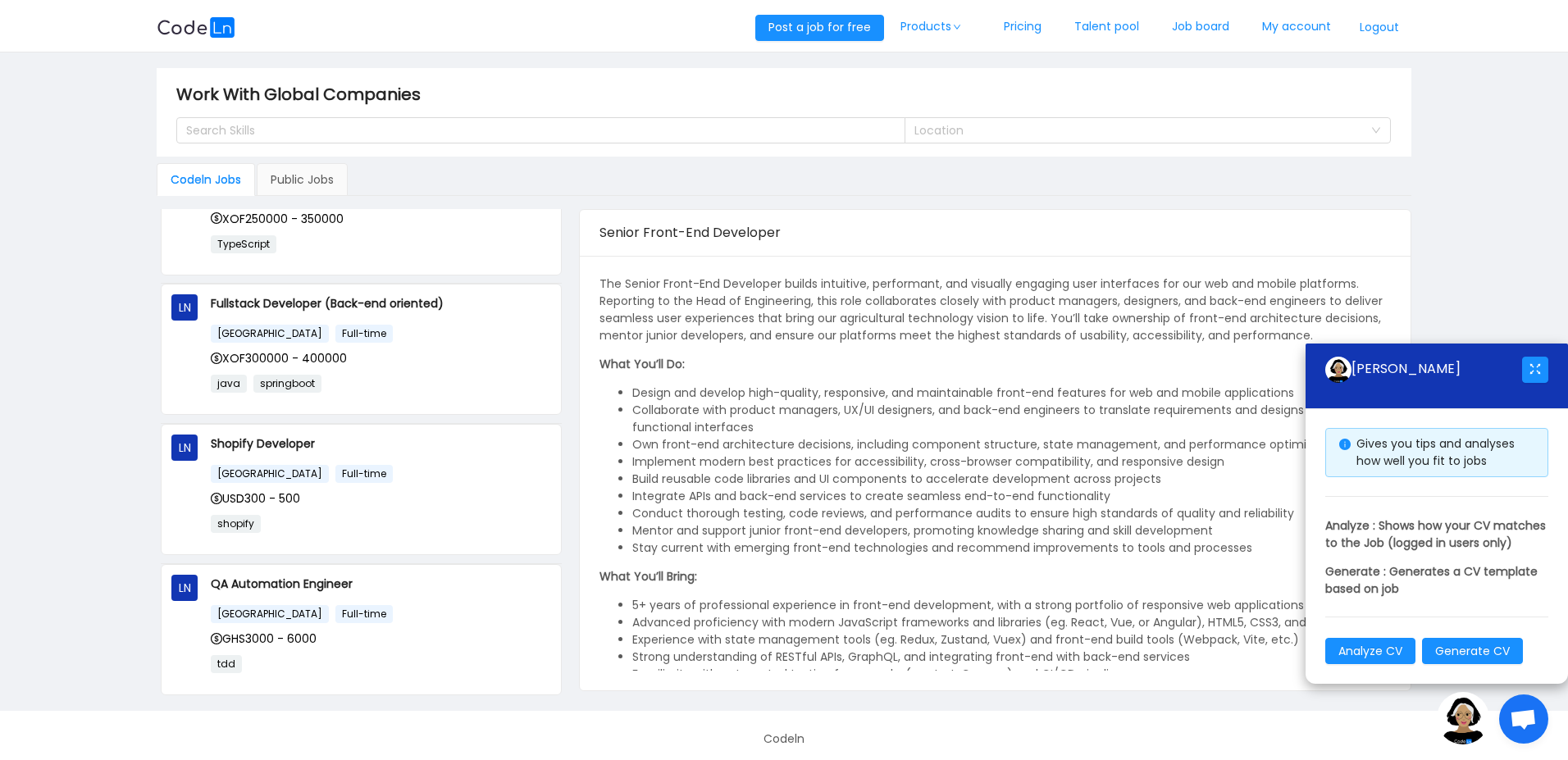
scroll to position [787, 0]
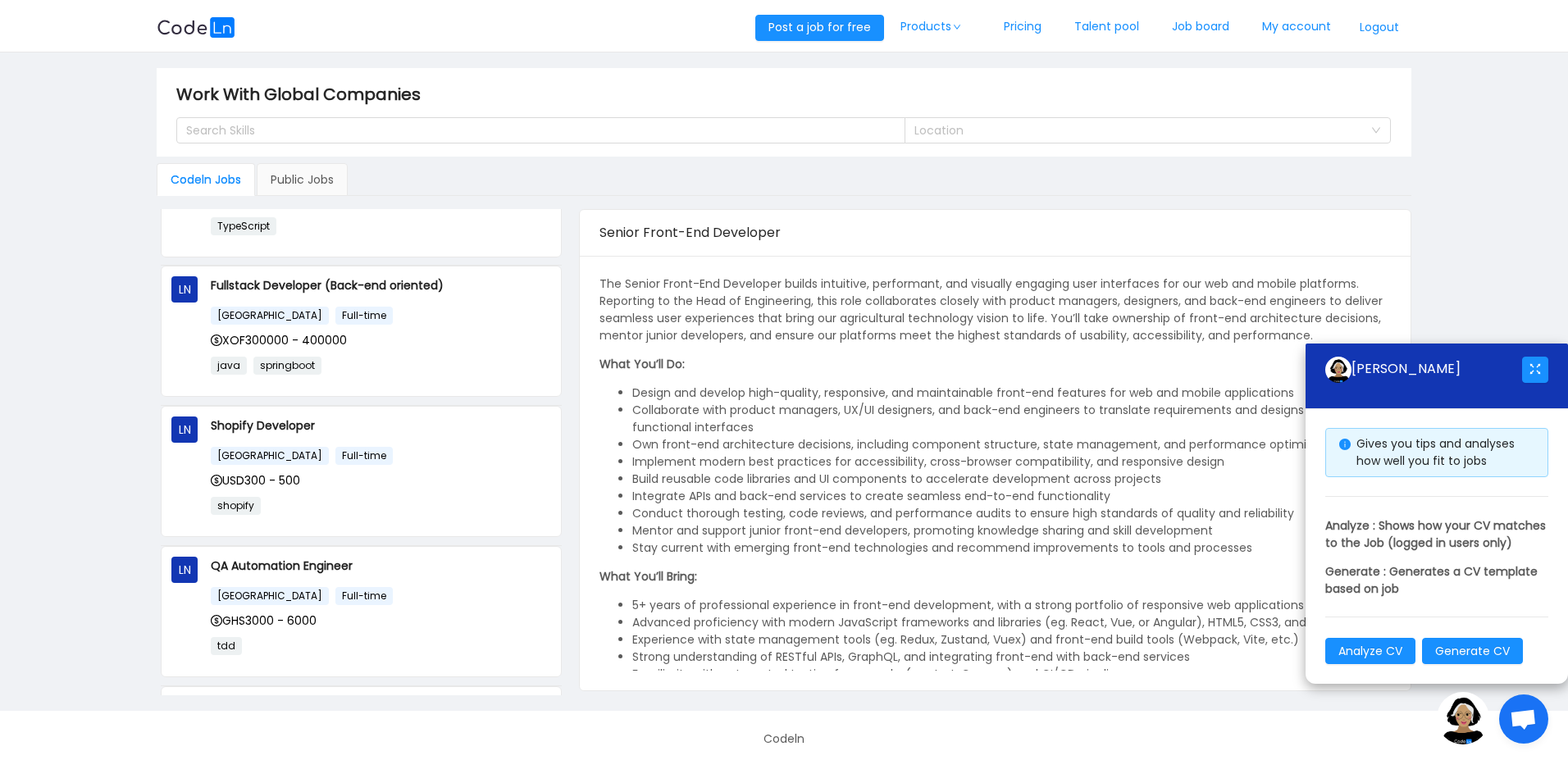
click at [1464, 728] on img at bounding box center [1463, 718] width 52 height 52
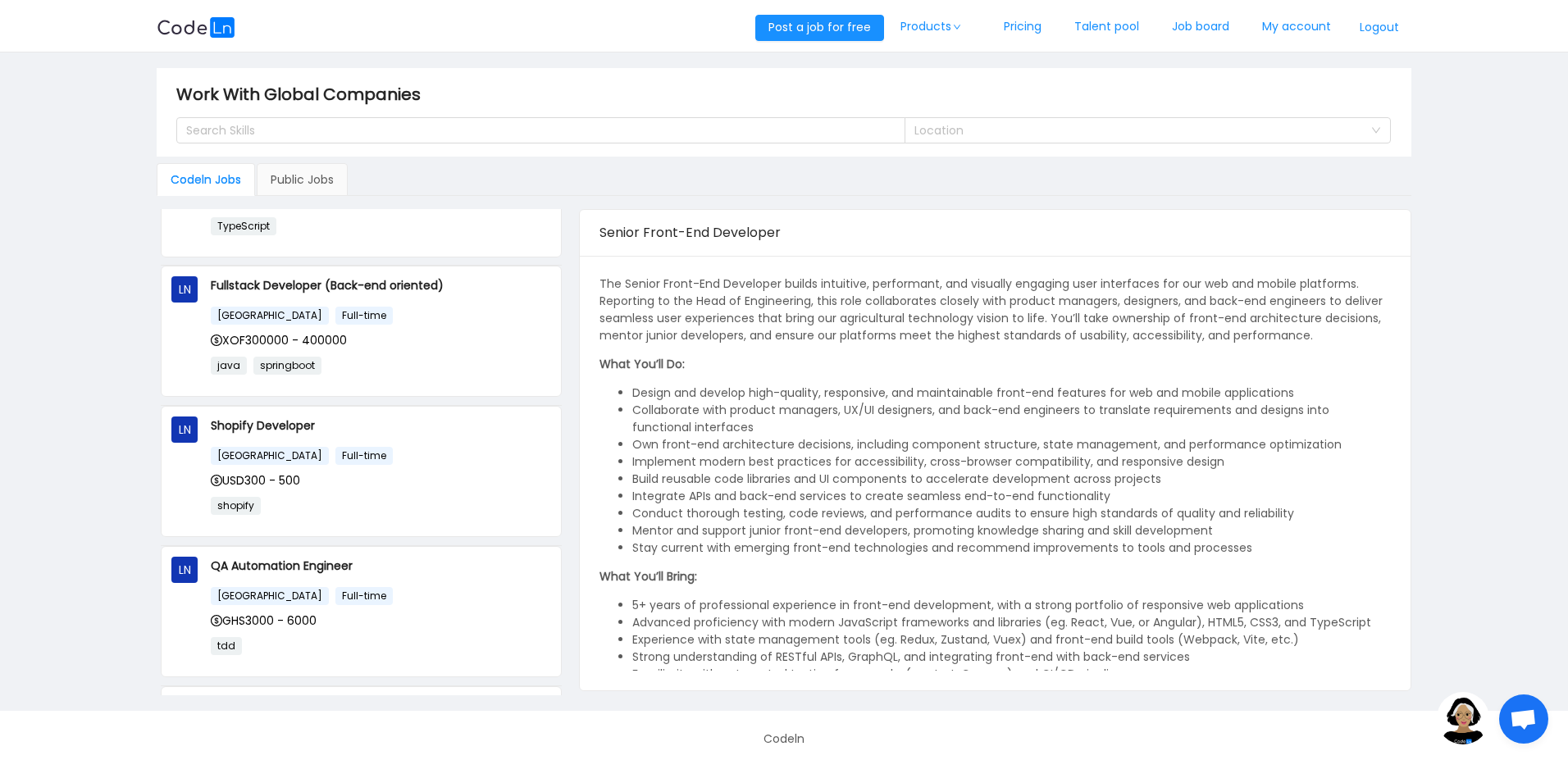
click at [1501, 546] on main "Work With Global Companies Search Skills Location Codeln Jobs Public Jobs LN Se…" at bounding box center [784, 381] width 1568 height 658
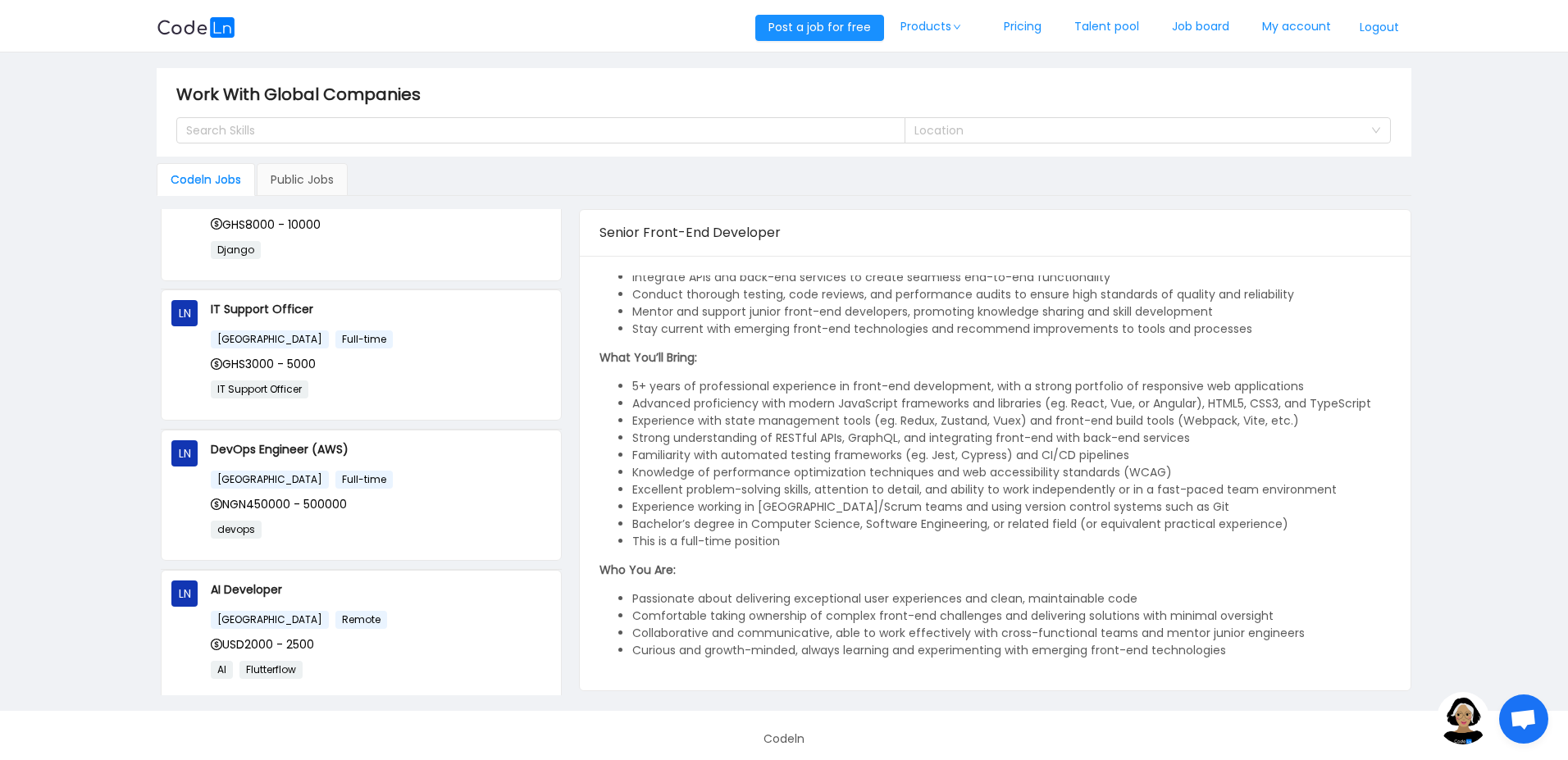
scroll to position [0, 0]
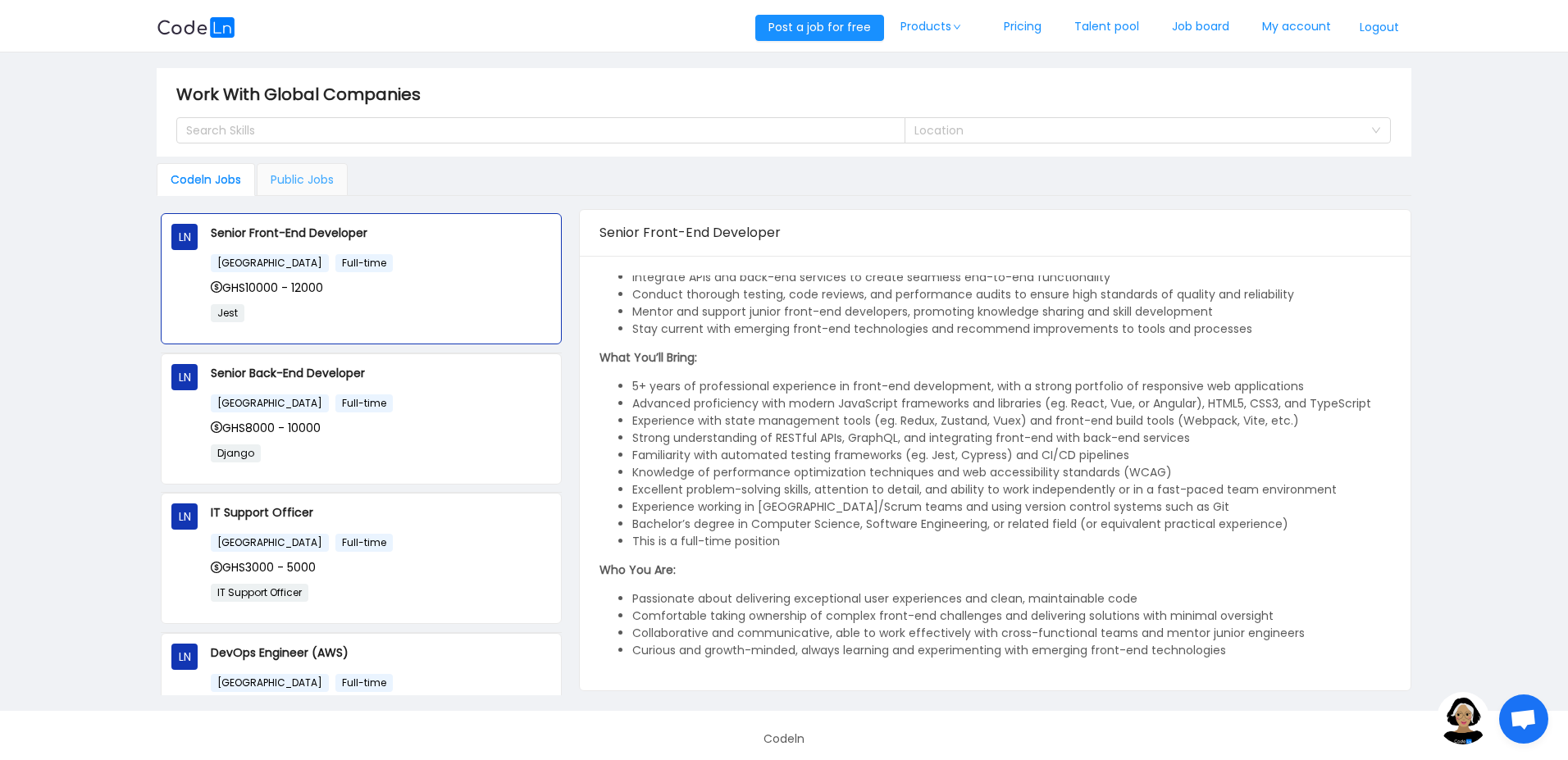
click at [317, 183] on div "Public Jobs" at bounding box center [302, 179] width 91 height 33
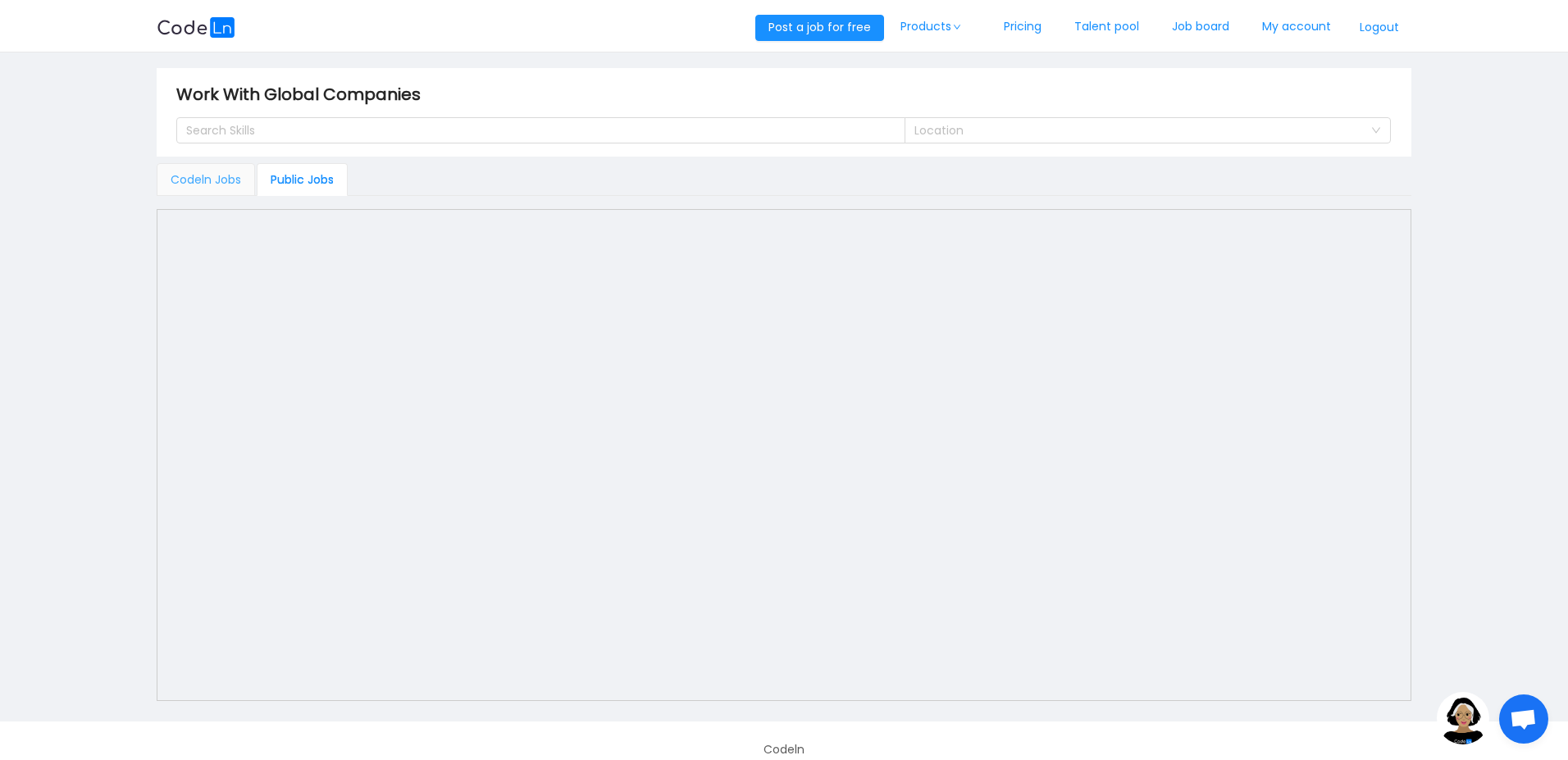
click at [224, 185] on div "Codeln Jobs" at bounding box center [206, 179] width 98 height 33
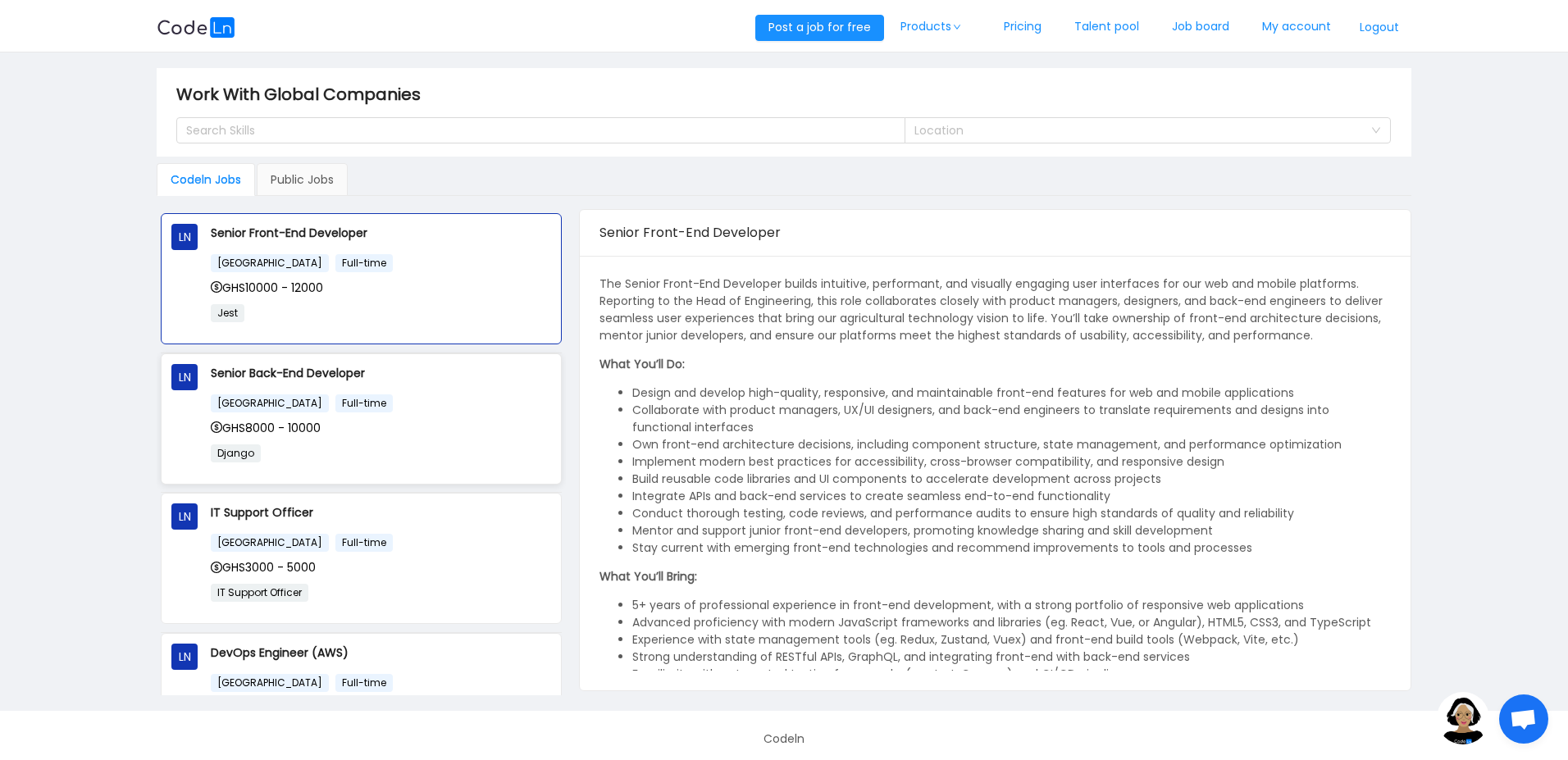
click at [418, 417] on div "[GEOGRAPHIC_DATA] Full-time GHS8000 - 10000 Django" at bounding box center [381, 434] width 340 height 80
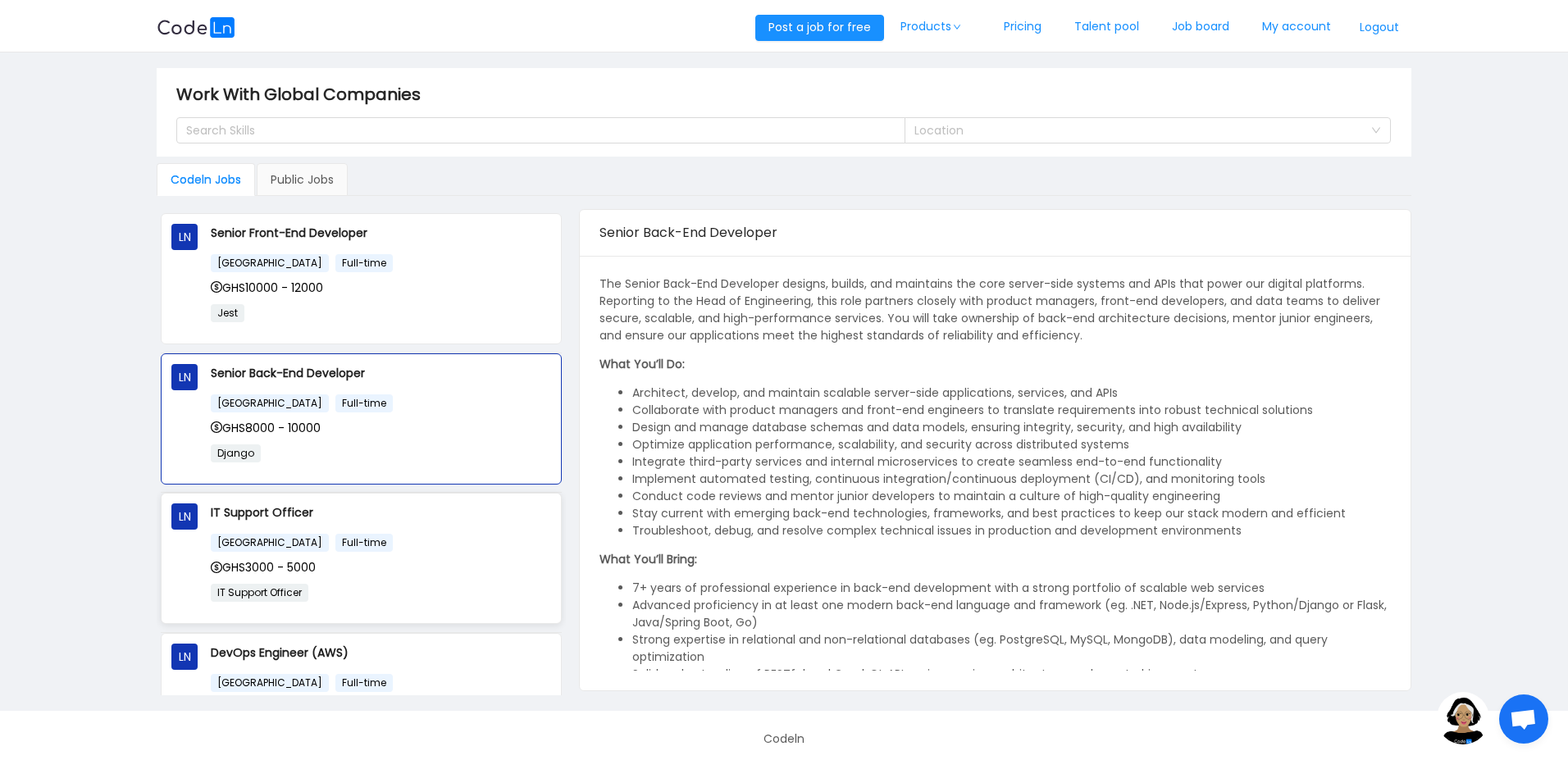
click at [418, 552] on div "[GEOGRAPHIC_DATA] Full-time GHS3000 - 5000 IT Support Officer" at bounding box center [381, 573] width 340 height 80
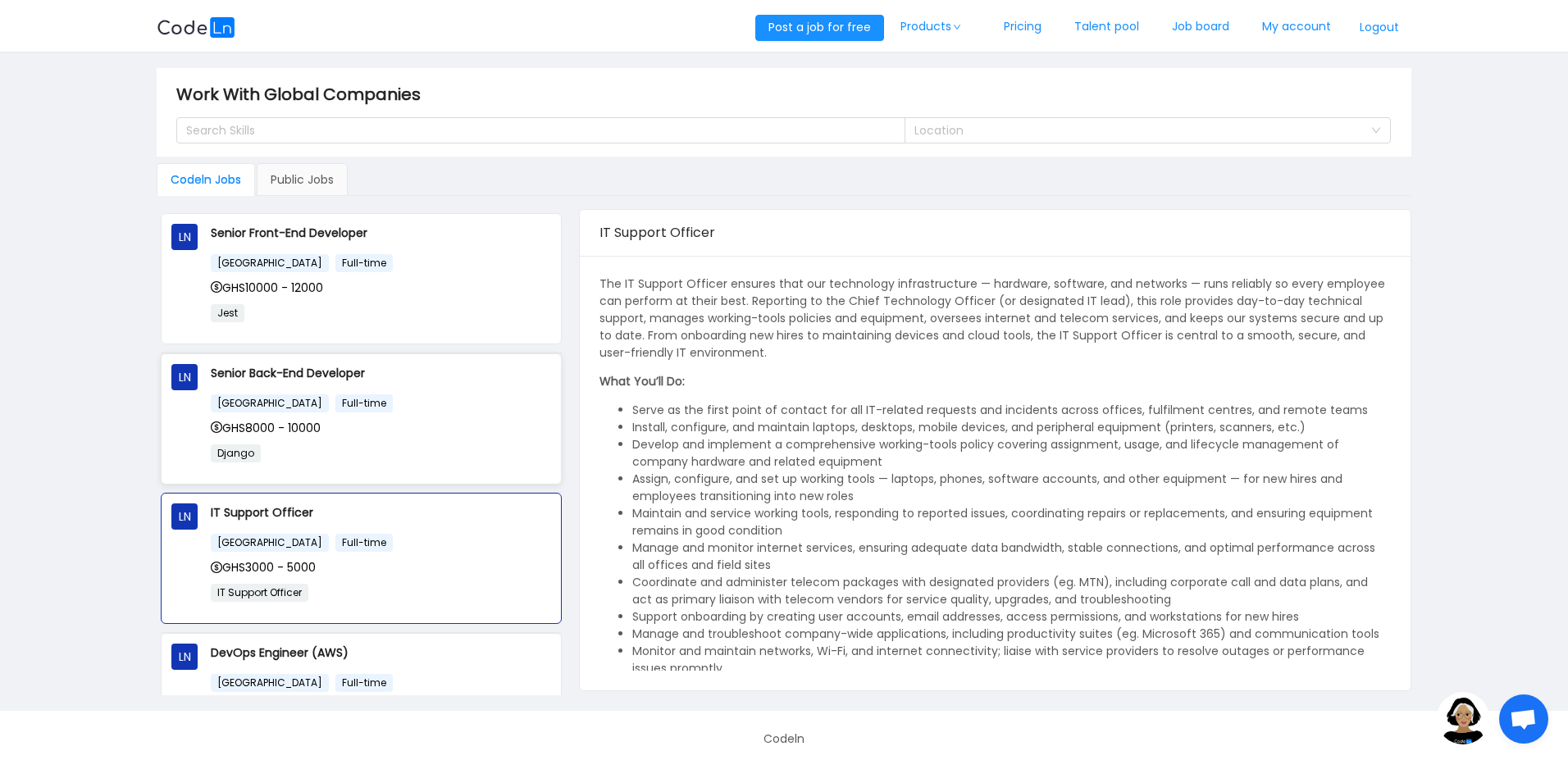
click at [382, 434] on div "GHS8000 - 10000" at bounding box center [381, 428] width 340 height 18
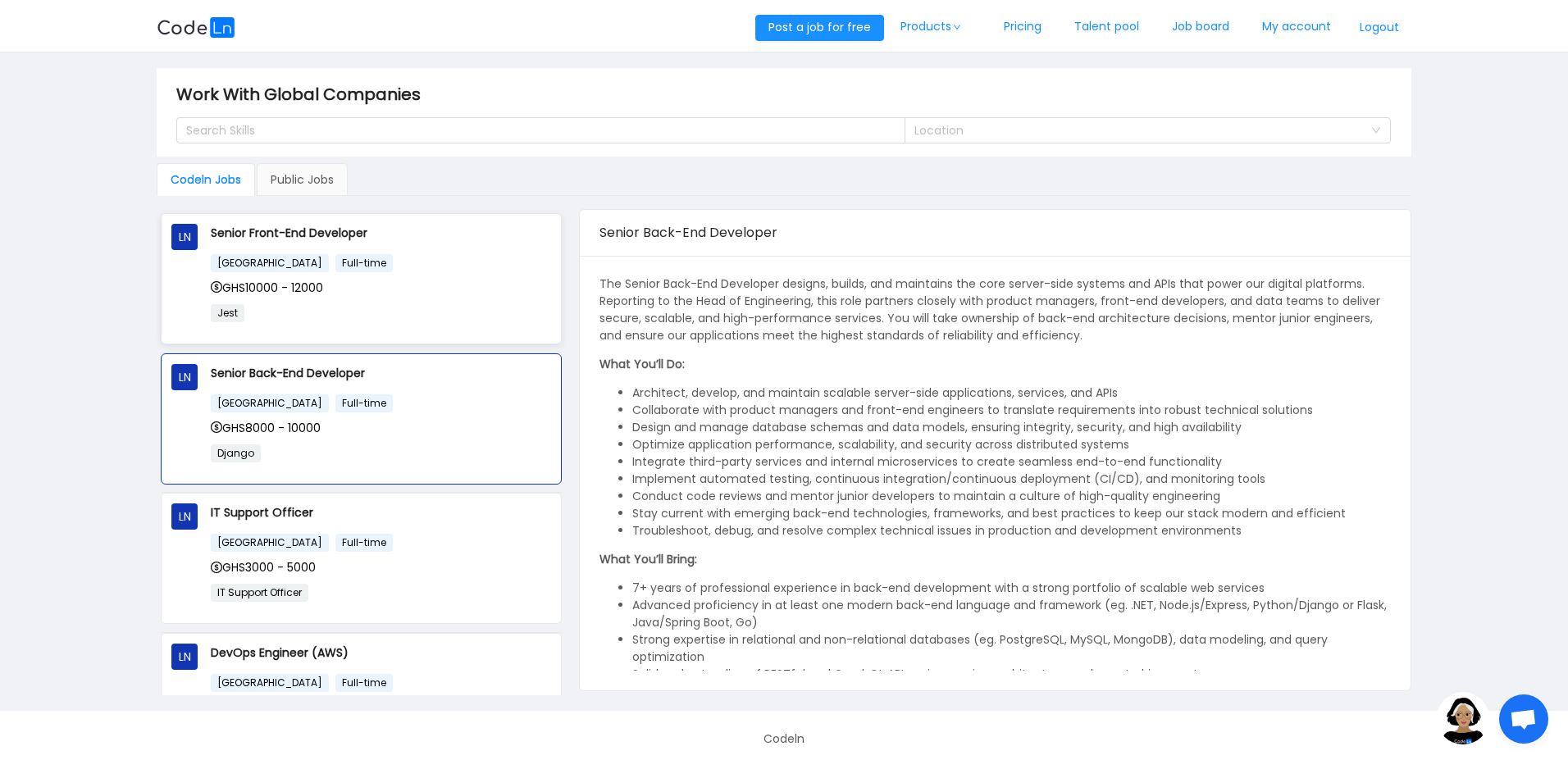
click at [407, 314] on p "Jest" at bounding box center [381, 312] width 340 height 19
